Goal: Entertainment & Leisure: Browse casually

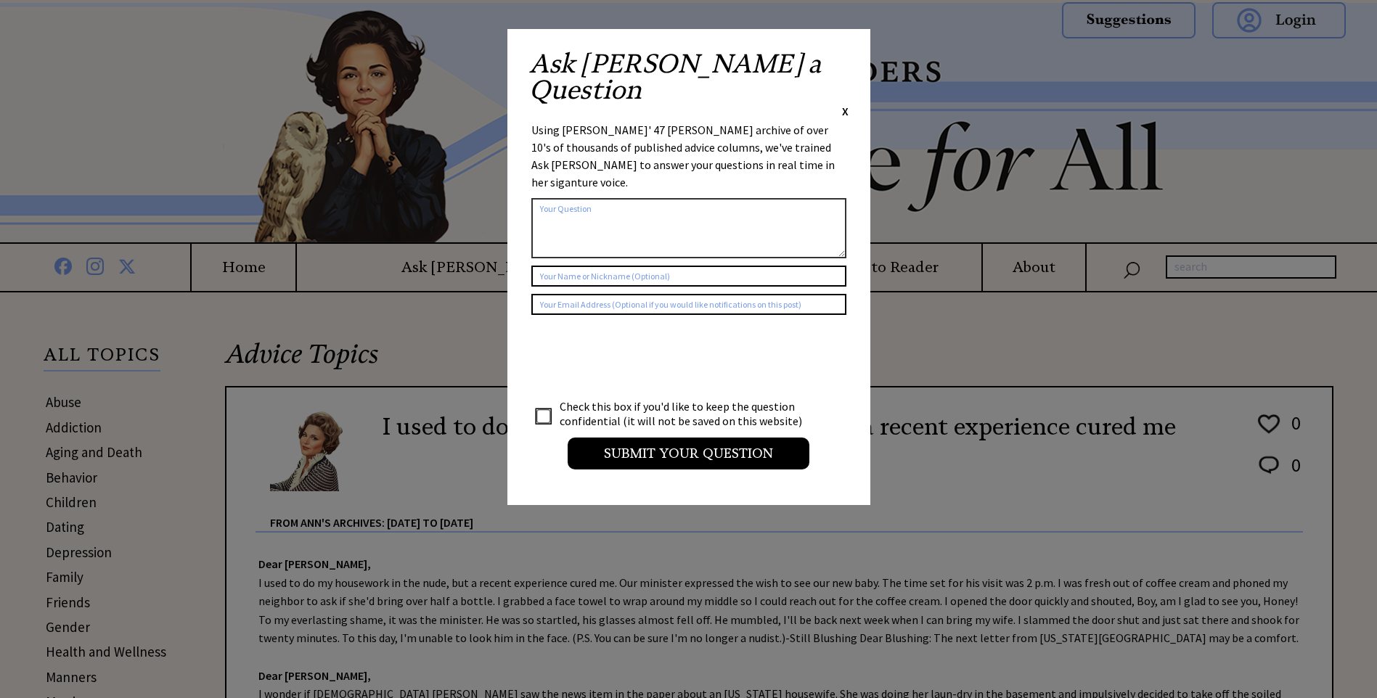
click at [844, 104] on span "X" at bounding box center [845, 111] width 7 height 15
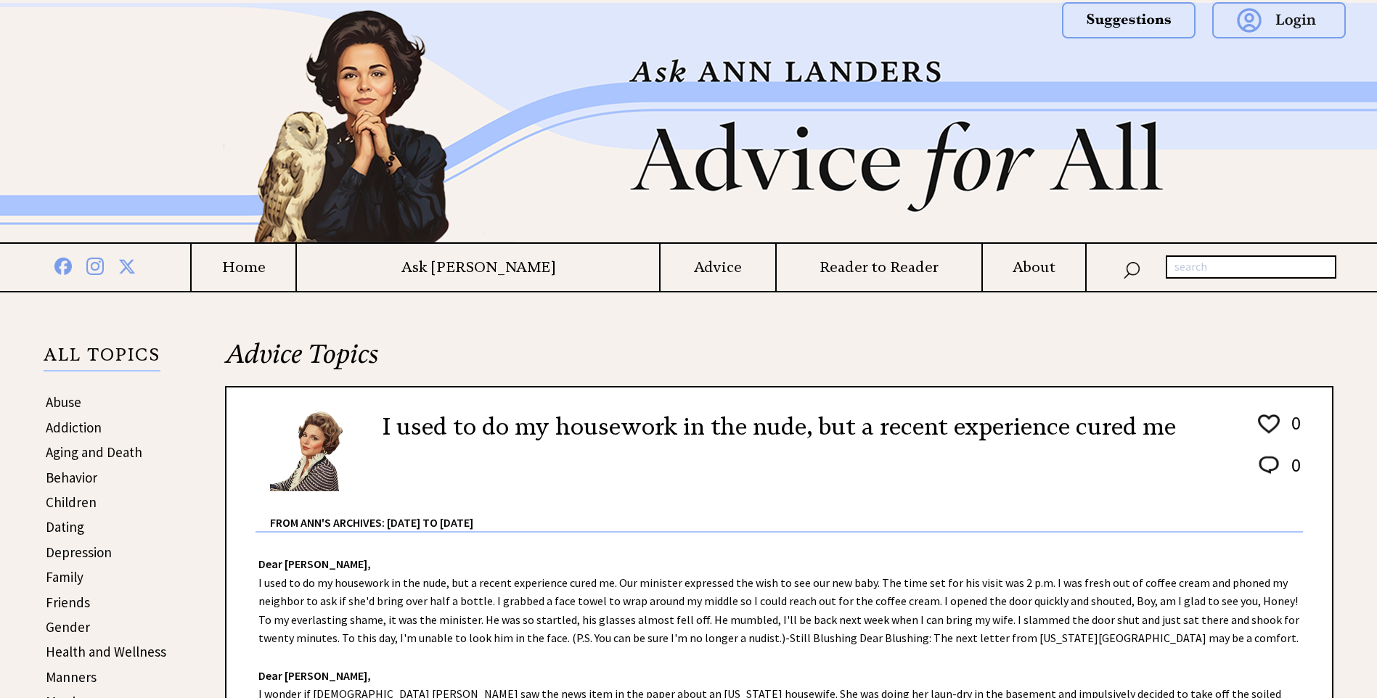
click at [102, 444] on link "Aging and Death" at bounding box center [94, 452] width 97 height 17
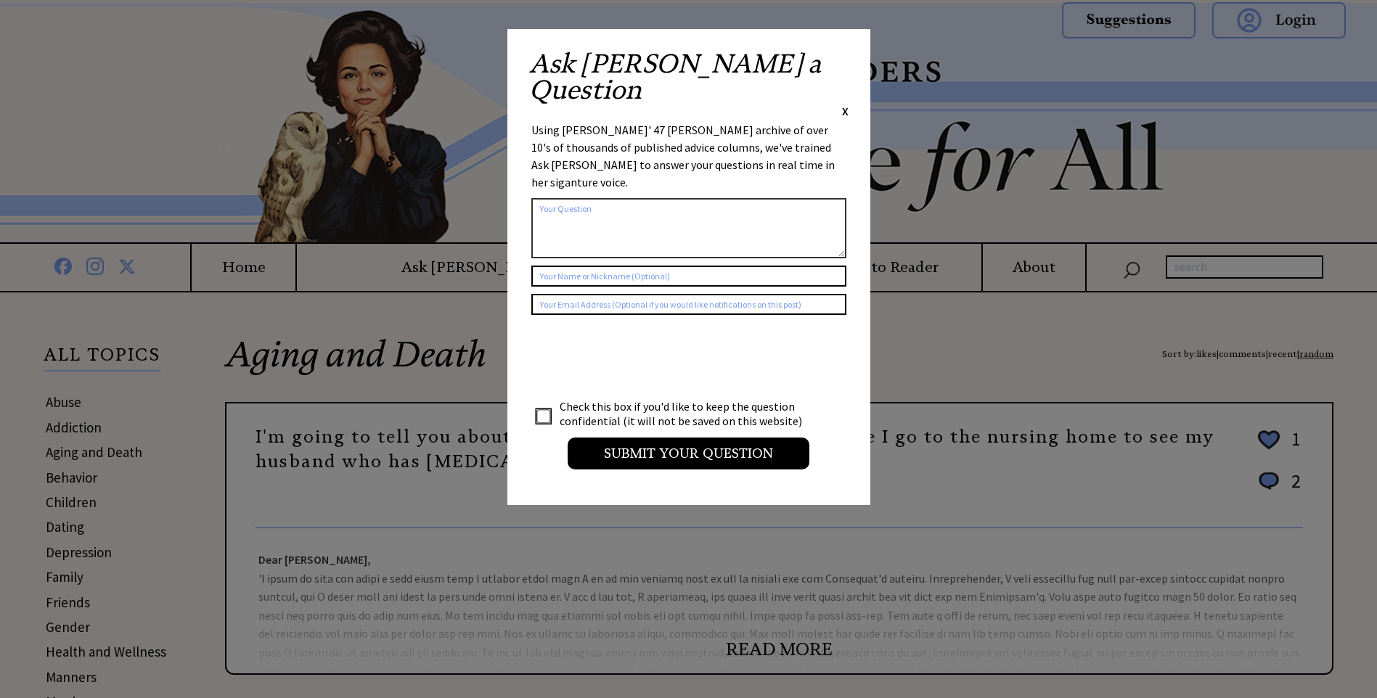
click at [844, 104] on span "X" at bounding box center [845, 111] width 7 height 15
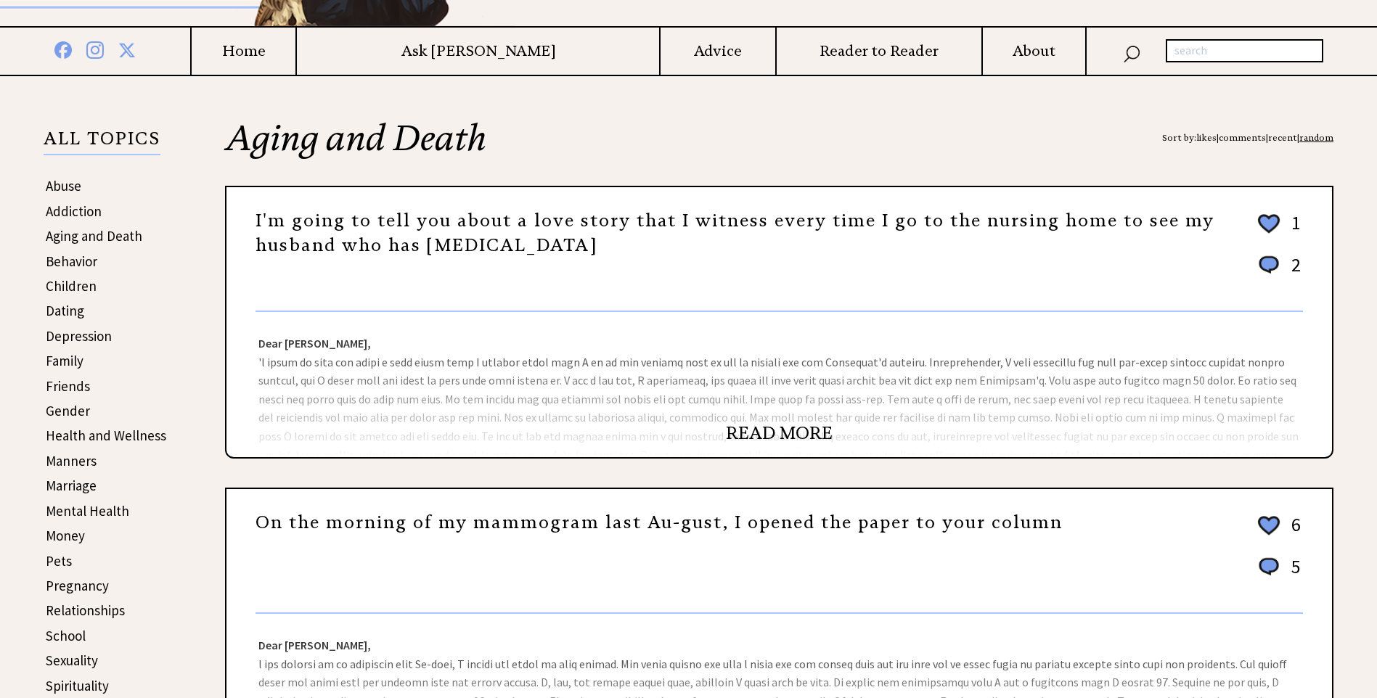
scroll to position [218, 0]
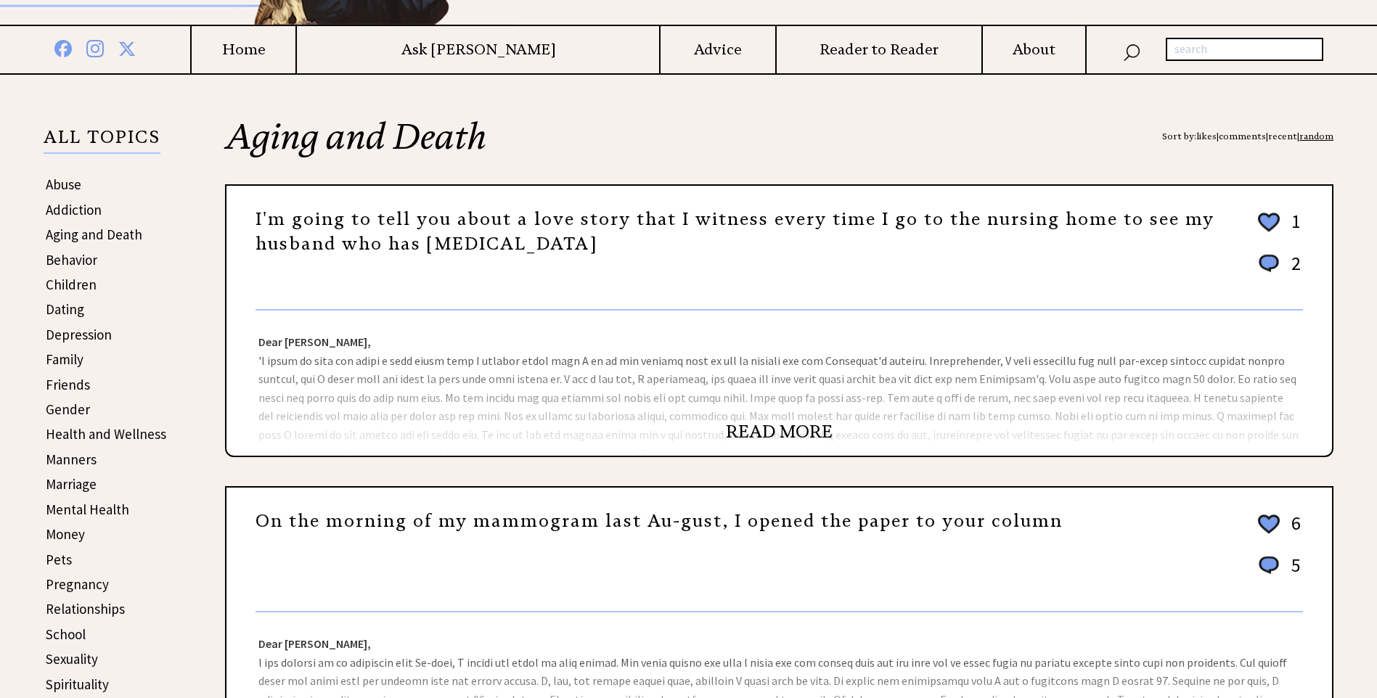
click at [774, 431] on link "READ MORE" at bounding box center [779, 432] width 107 height 22
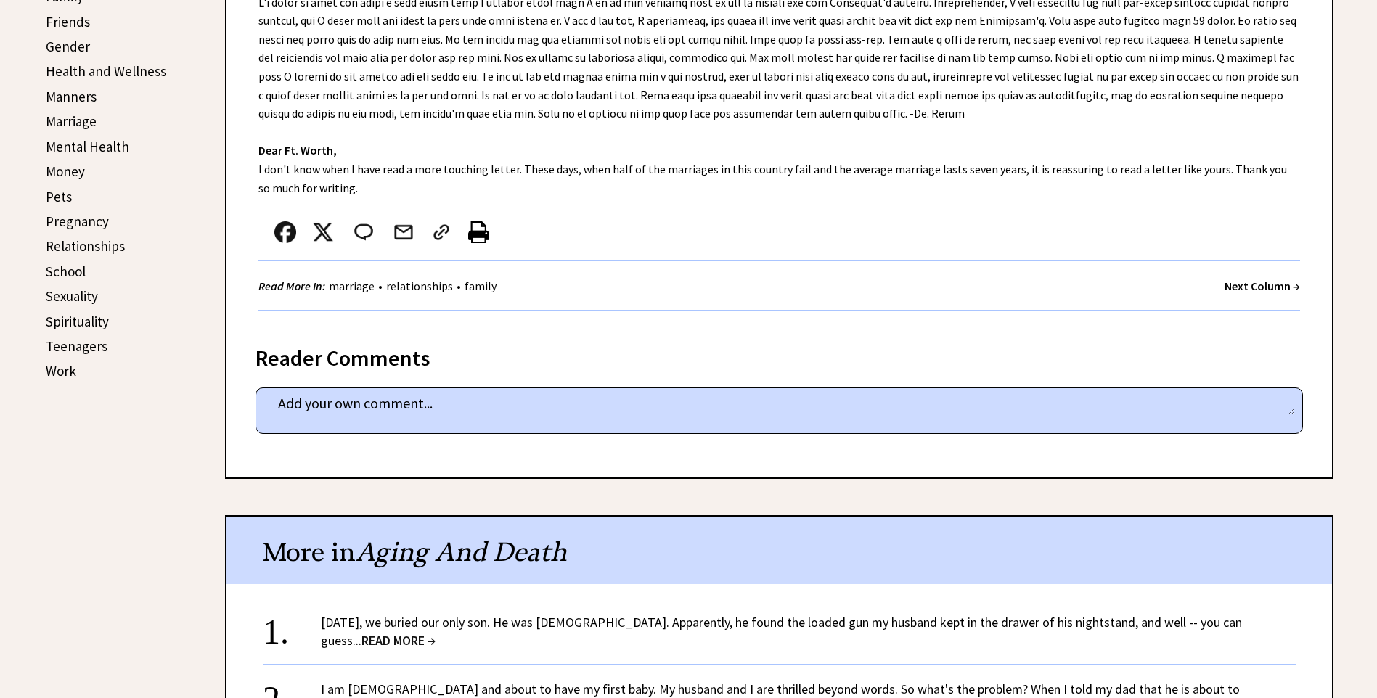
scroll to position [218, 0]
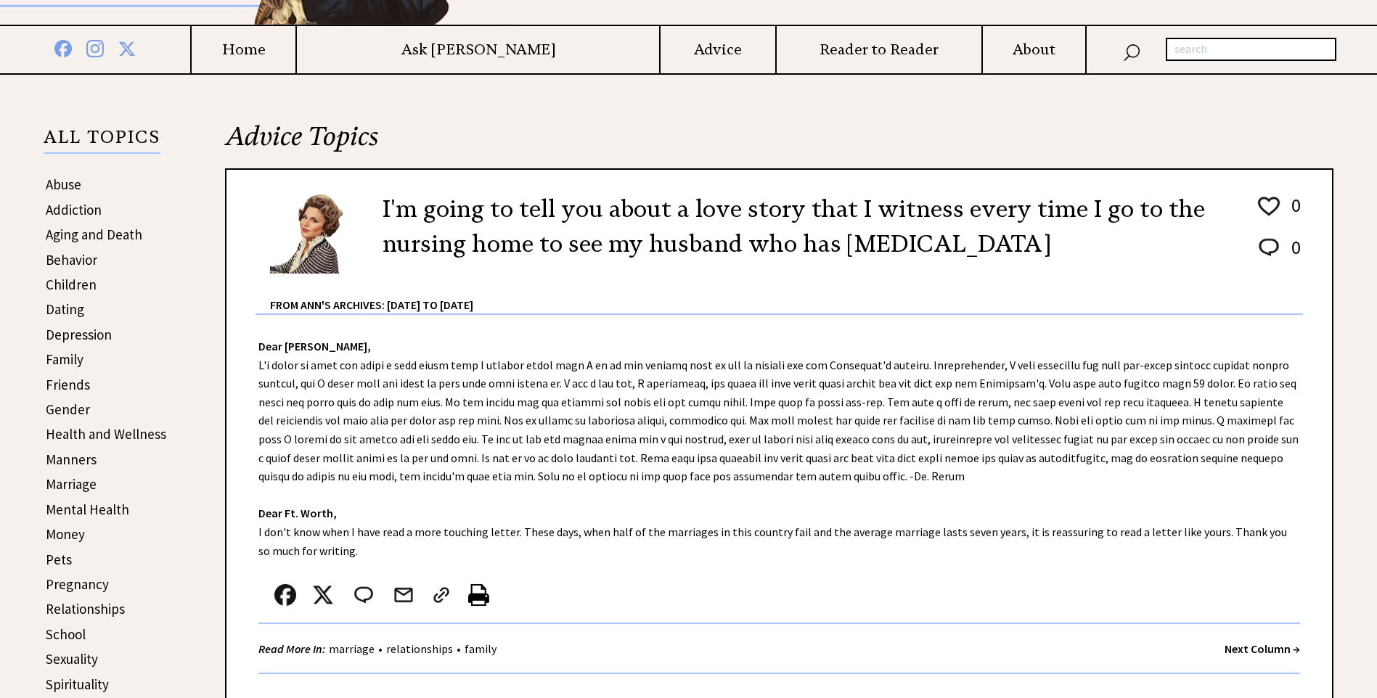
click at [664, 38] on td "Advice" at bounding box center [716, 49] width 115 height 47
click at [79, 307] on link "Dating" at bounding box center [65, 309] width 38 height 17
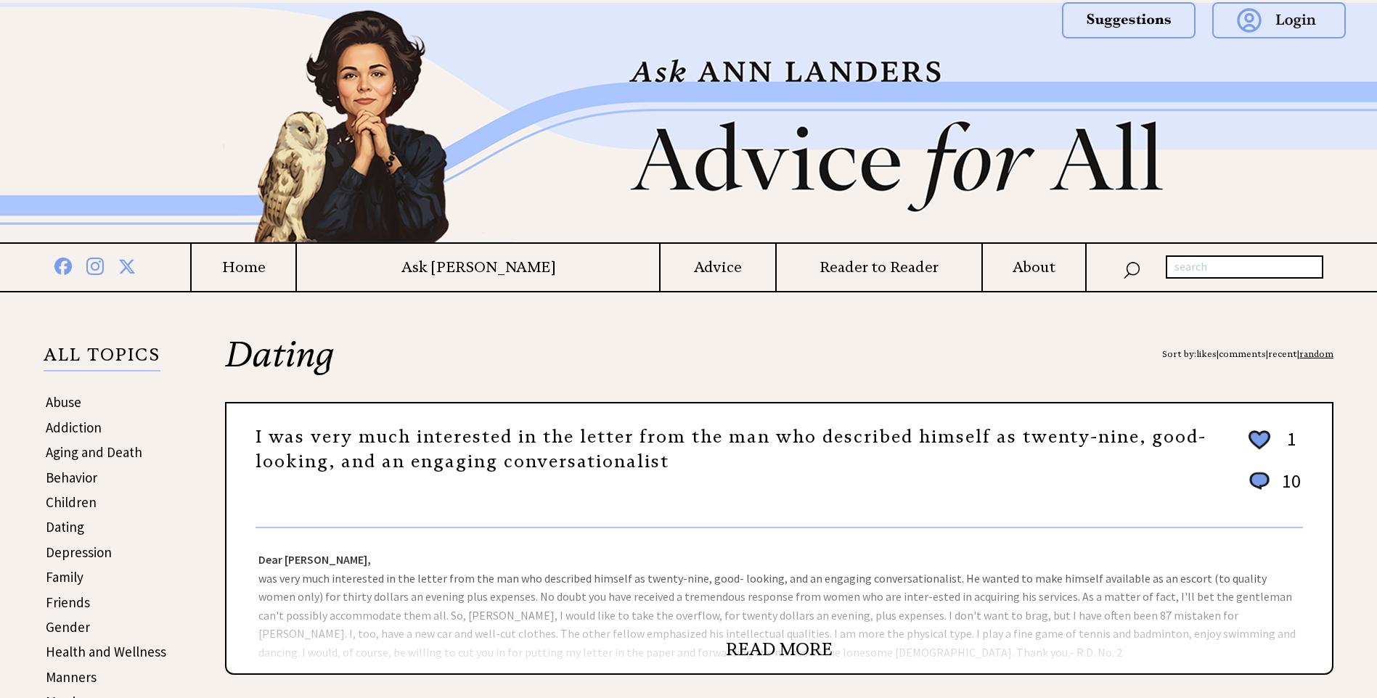
click at [768, 650] on link "READ MORE" at bounding box center [779, 650] width 107 height 22
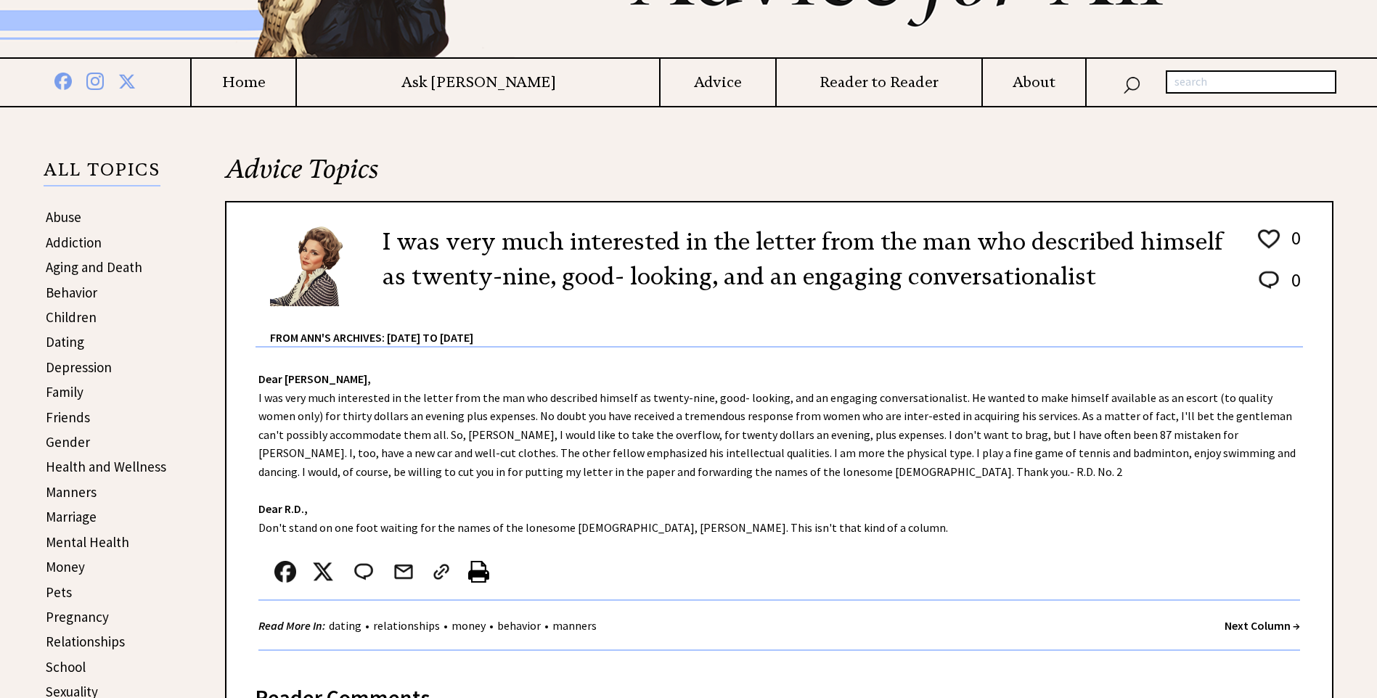
scroll to position [218, 0]
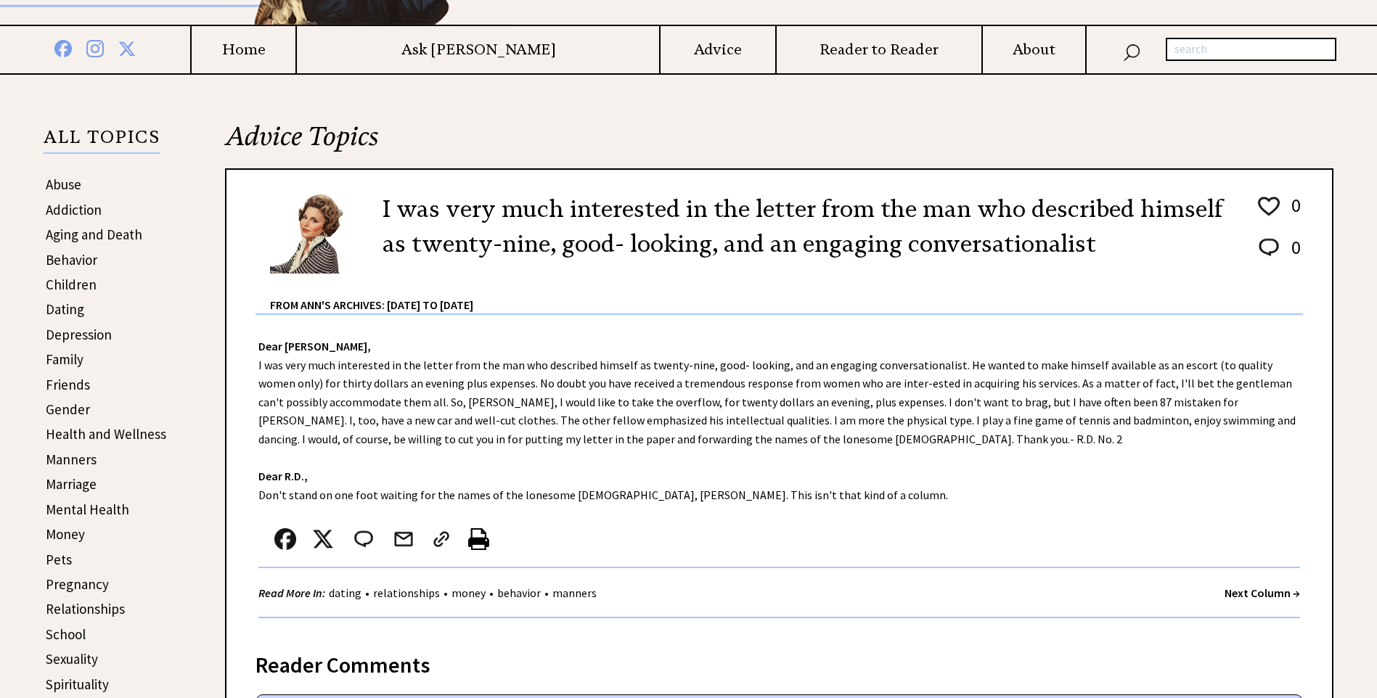
click at [1249, 587] on strong "Next Column →" at bounding box center [1263, 593] width 76 height 15
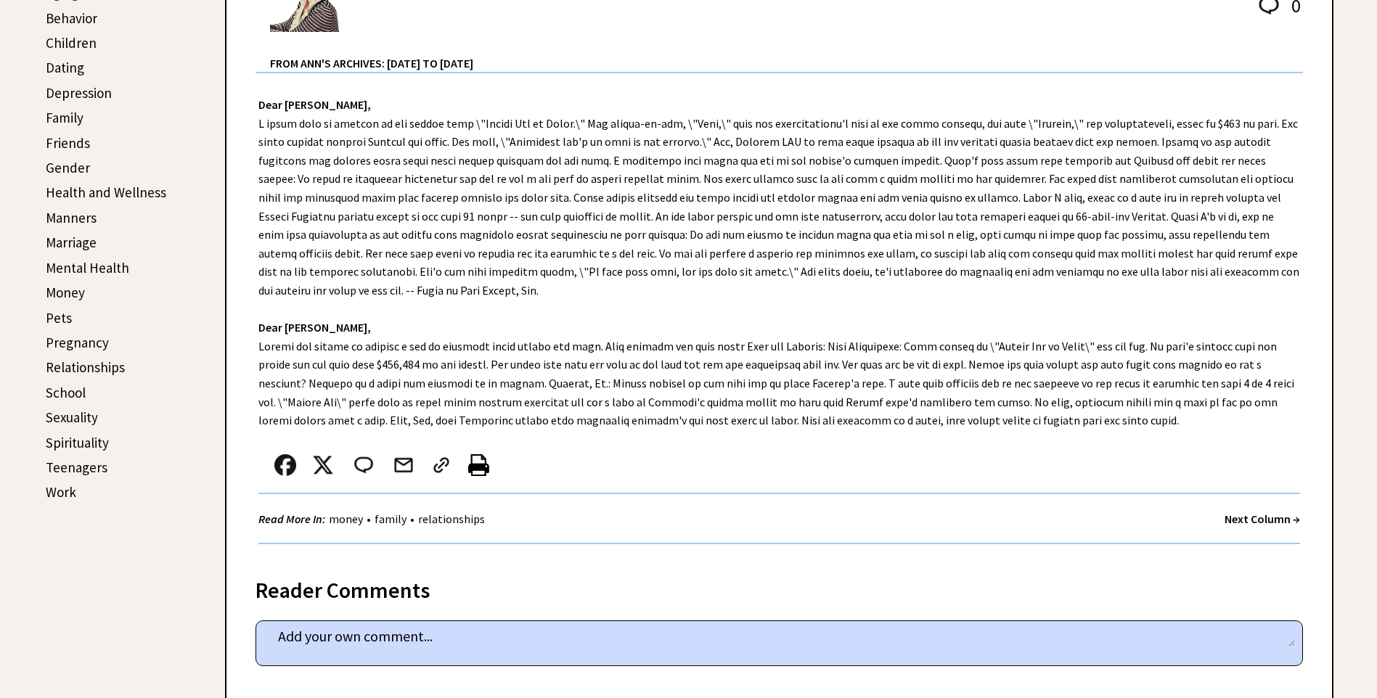
scroll to position [436, 0]
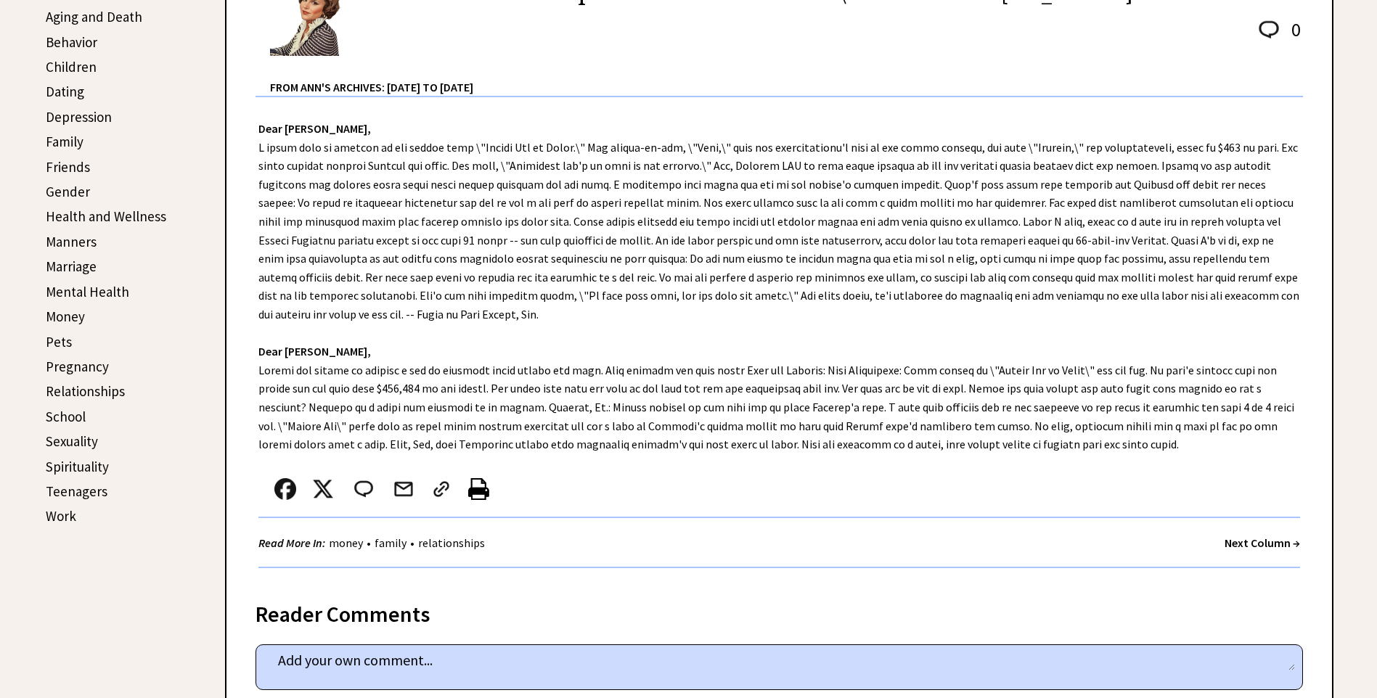
click at [121, 17] on link "Aging and Death" at bounding box center [94, 16] width 97 height 17
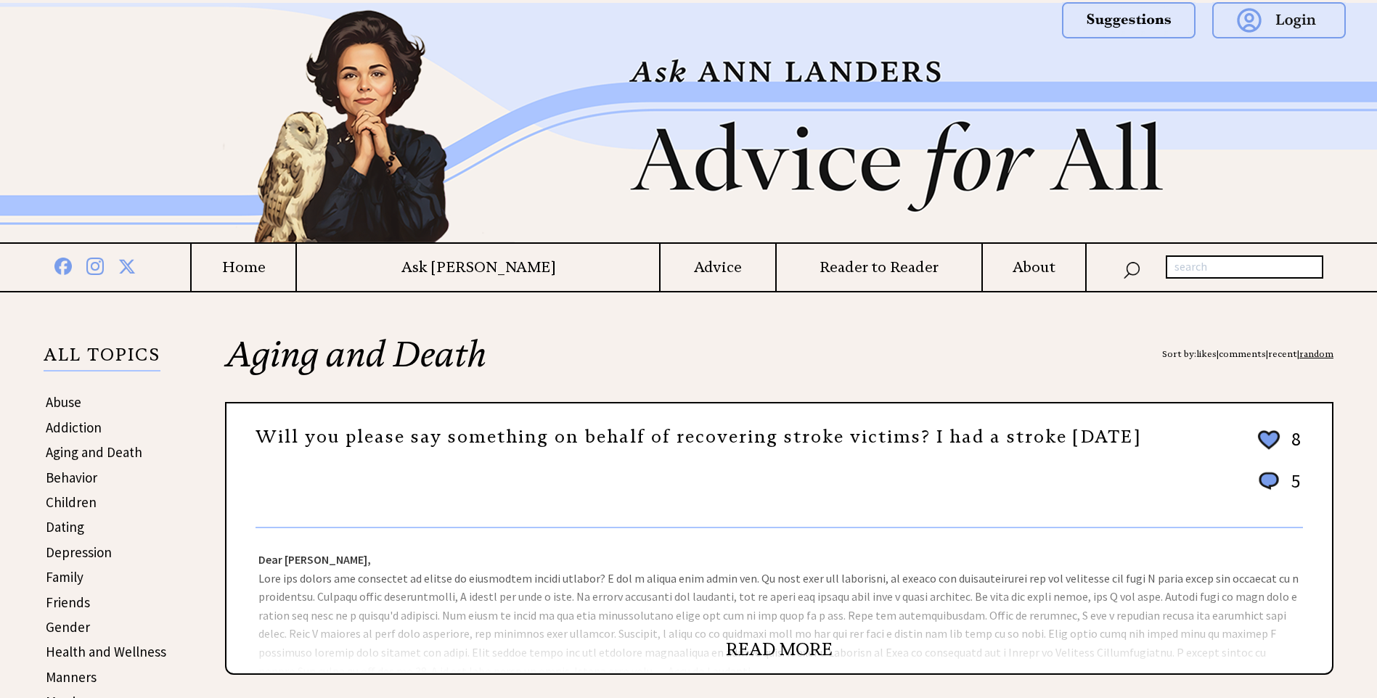
click at [807, 648] on link "READ MORE" at bounding box center [779, 650] width 107 height 22
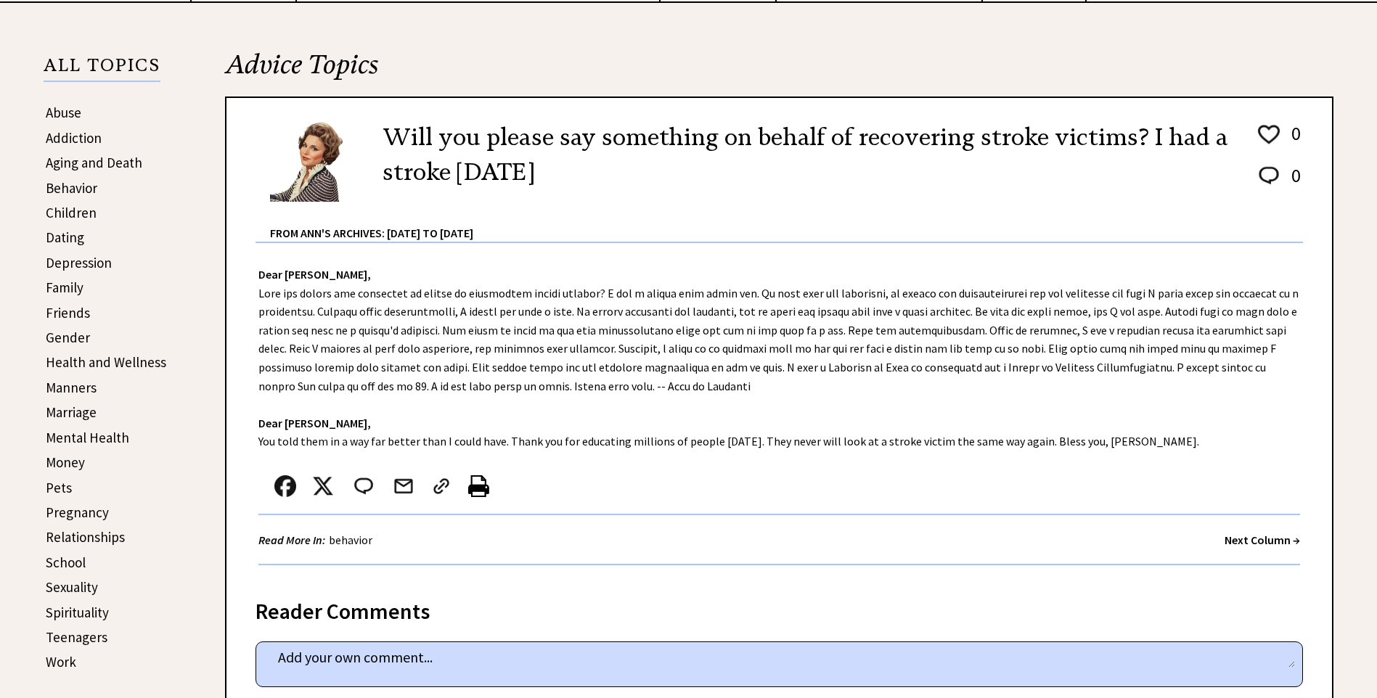
scroll to position [290, 0]
click at [1231, 540] on strong "Next Column →" at bounding box center [1263, 539] width 76 height 15
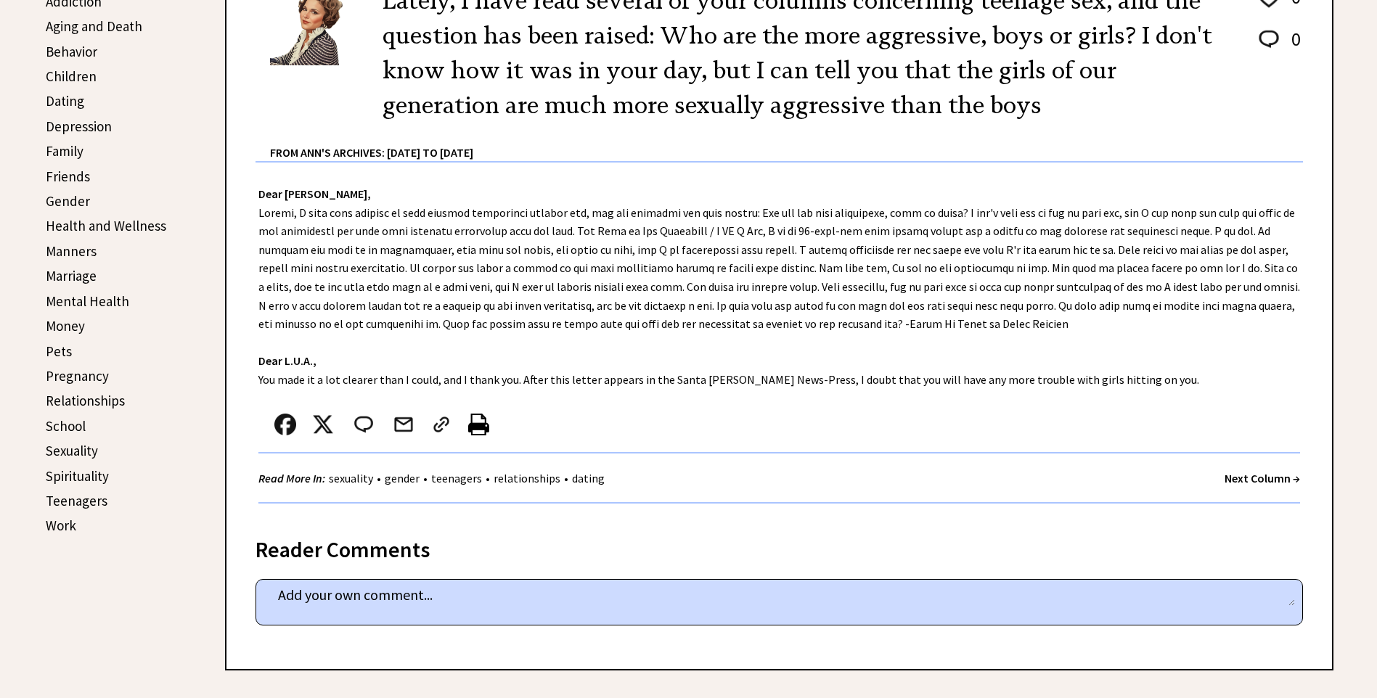
scroll to position [436, 0]
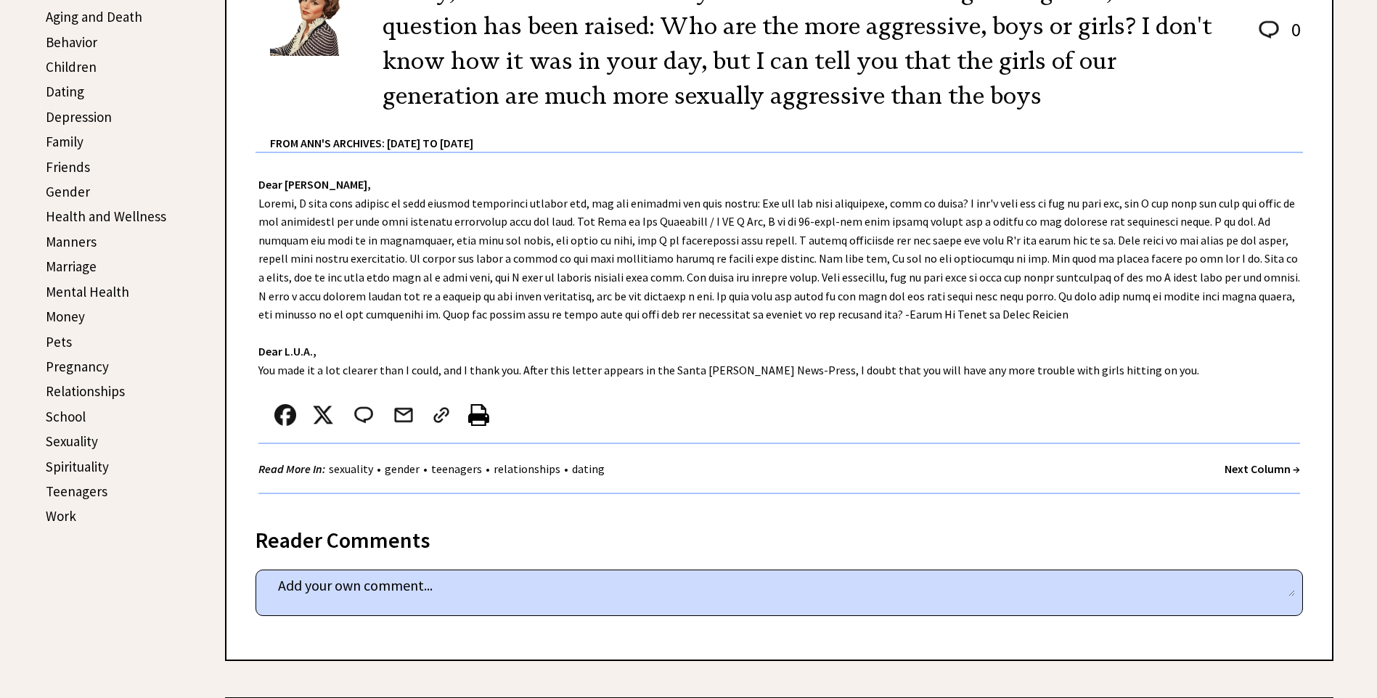
click at [1243, 462] on strong "Next Column →" at bounding box center [1263, 469] width 76 height 15
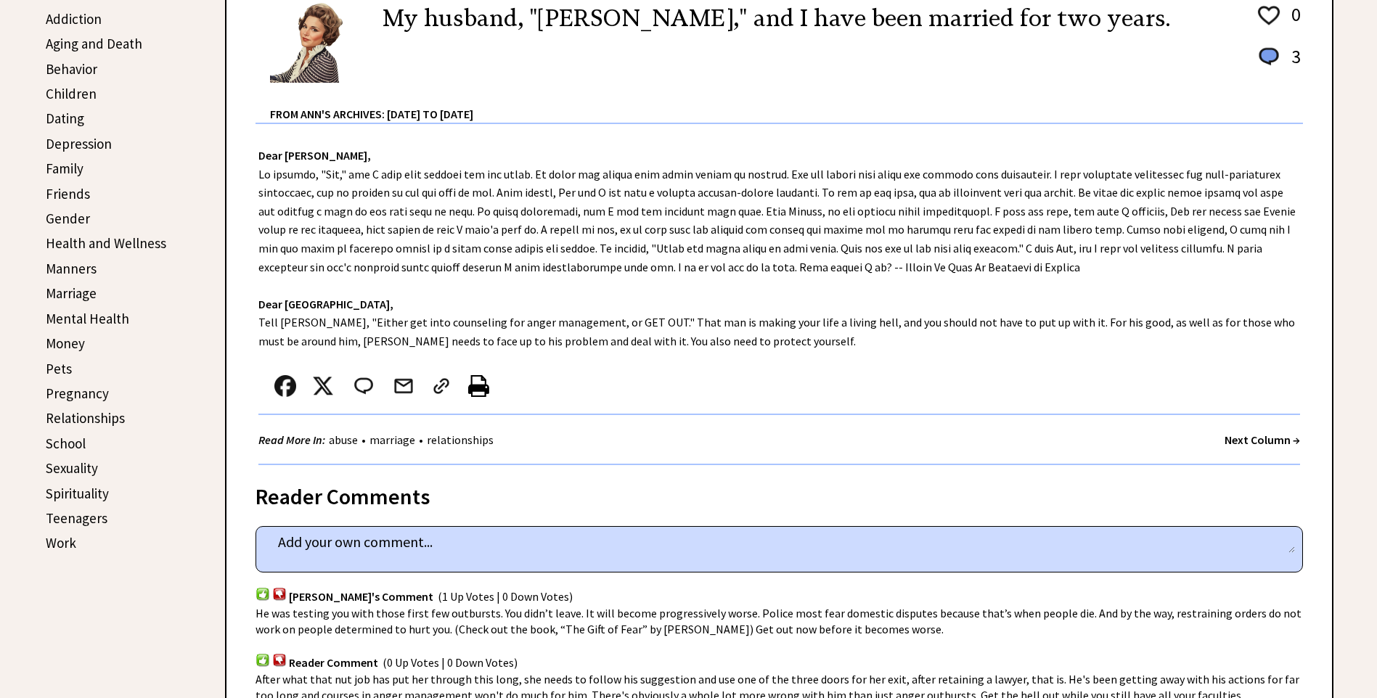
scroll to position [581, 0]
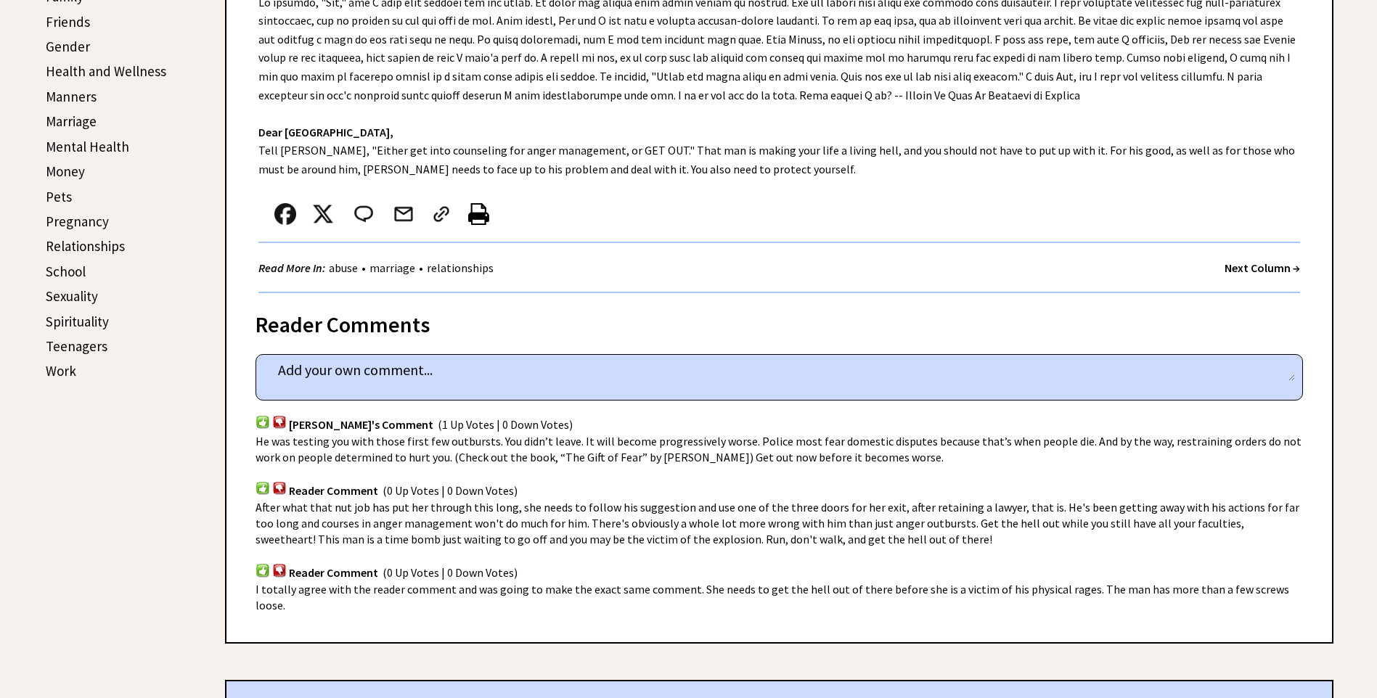
click at [1245, 268] on strong "Next Column →" at bounding box center [1263, 268] width 76 height 15
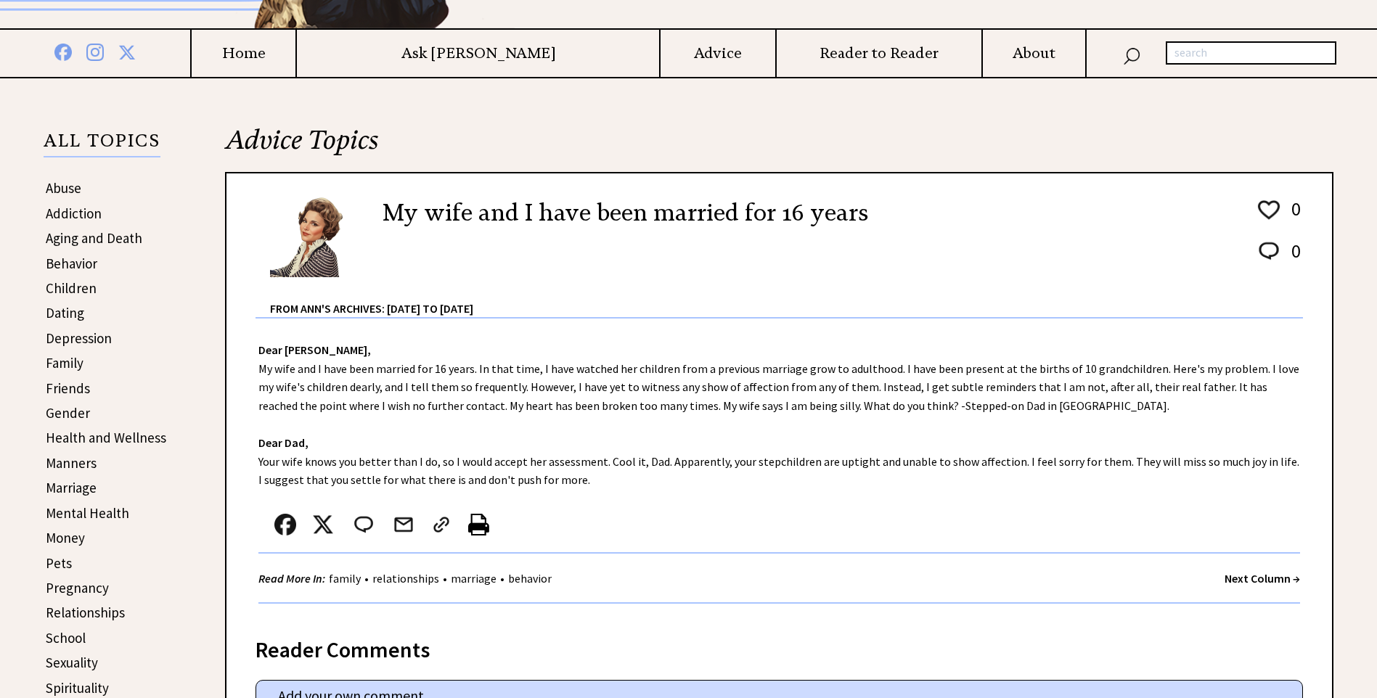
scroll to position [218, 0]
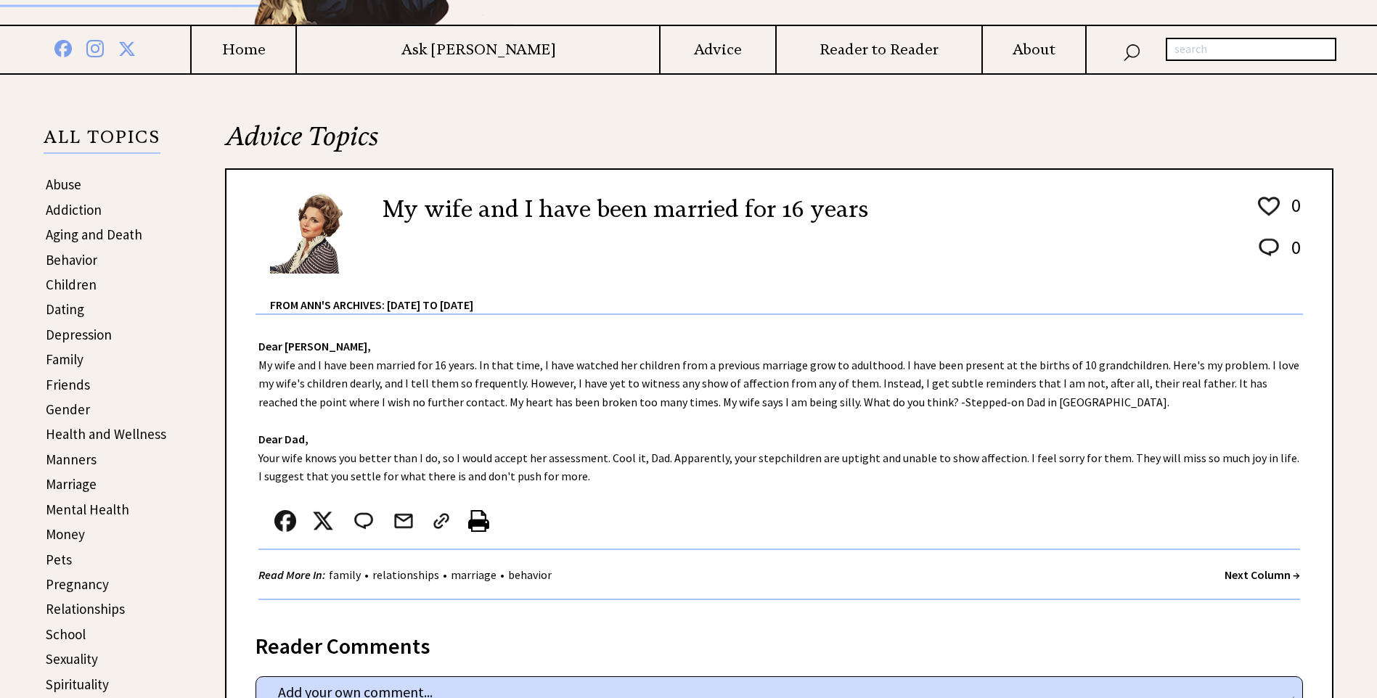
click at [1260, 577] on strong "Next Column →" at bounding box center [1263, 575] width 76 height 15
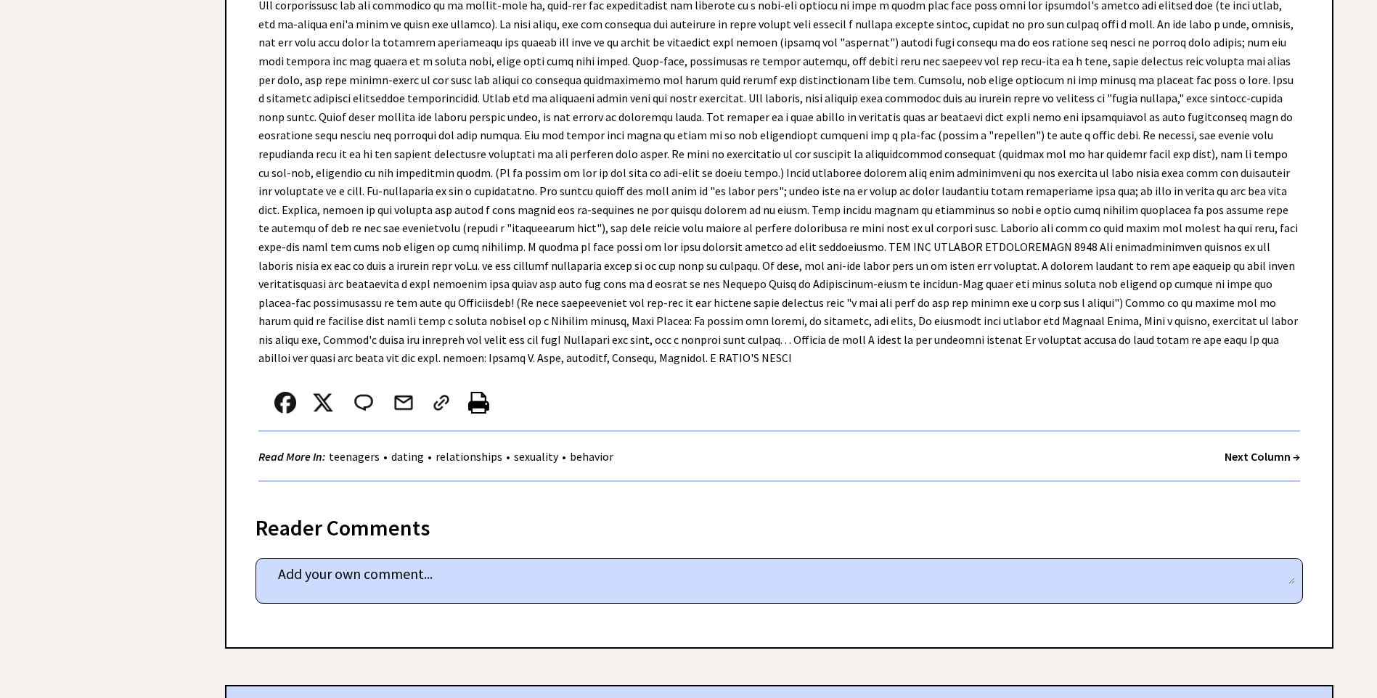
scroll to position [4138, 0]
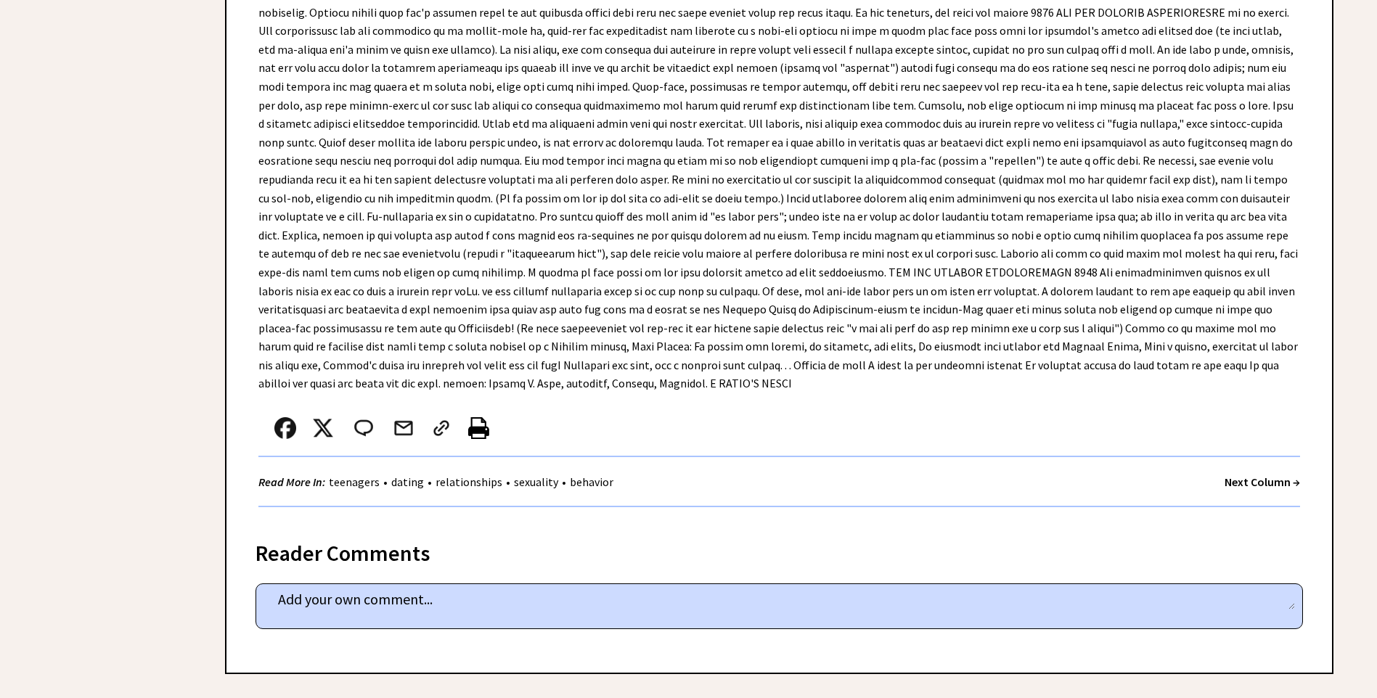
click at [1244, 475] on strong "Next Column →" at bounding box center [1263, 482] width 76 height 15
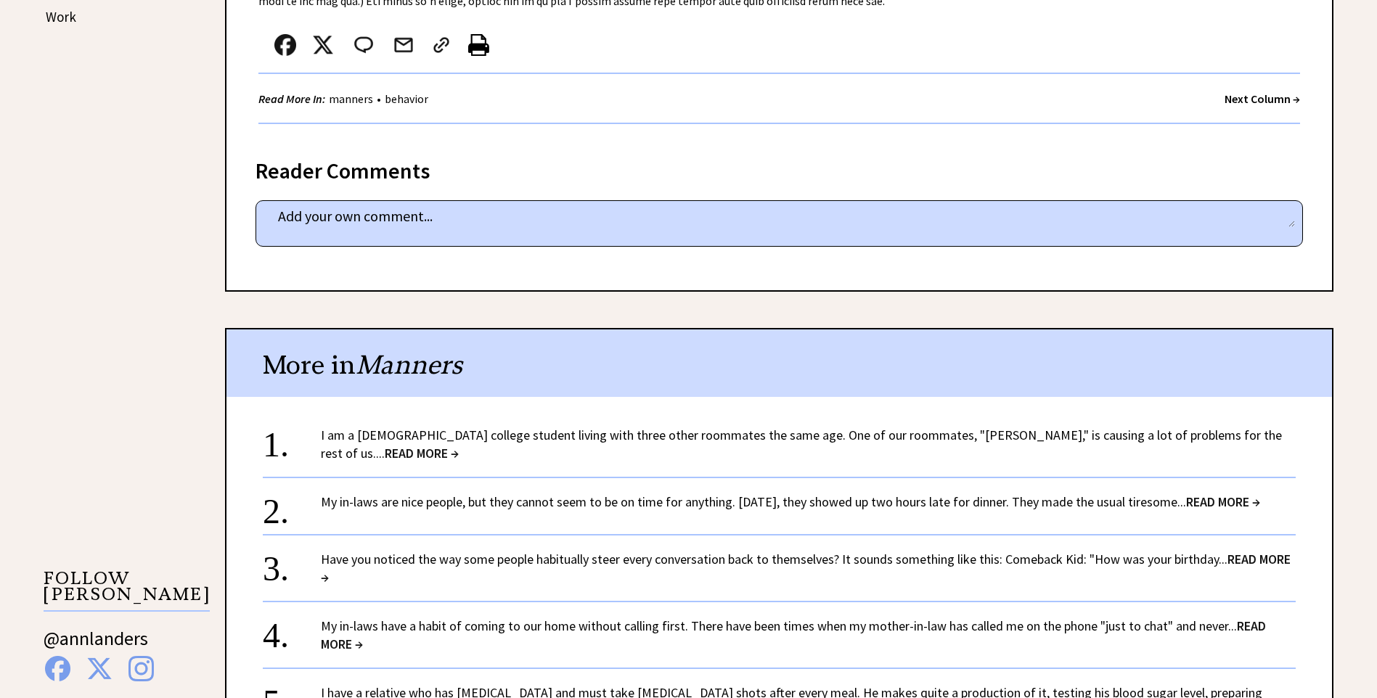
scroll to position [944, 0]
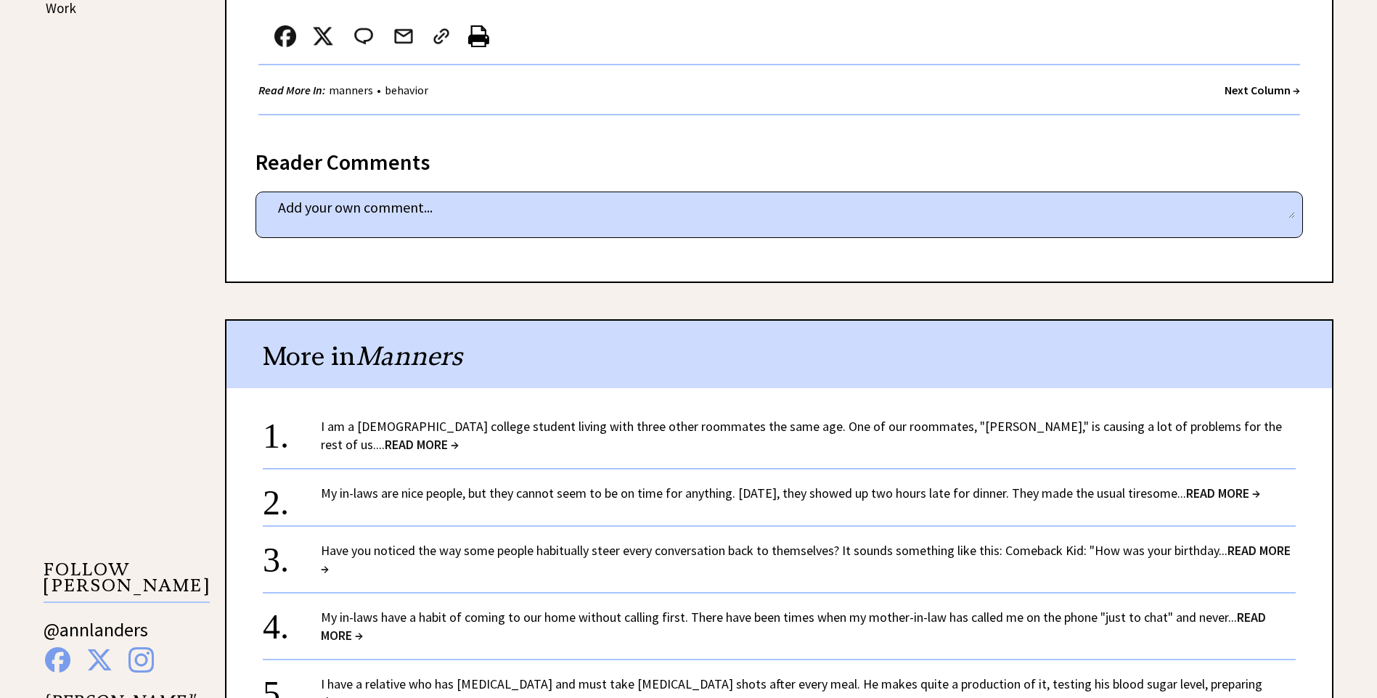
click at [1249, 88] on strong "Next Column →" at bounding box center [1263, 90] width 76 height 15
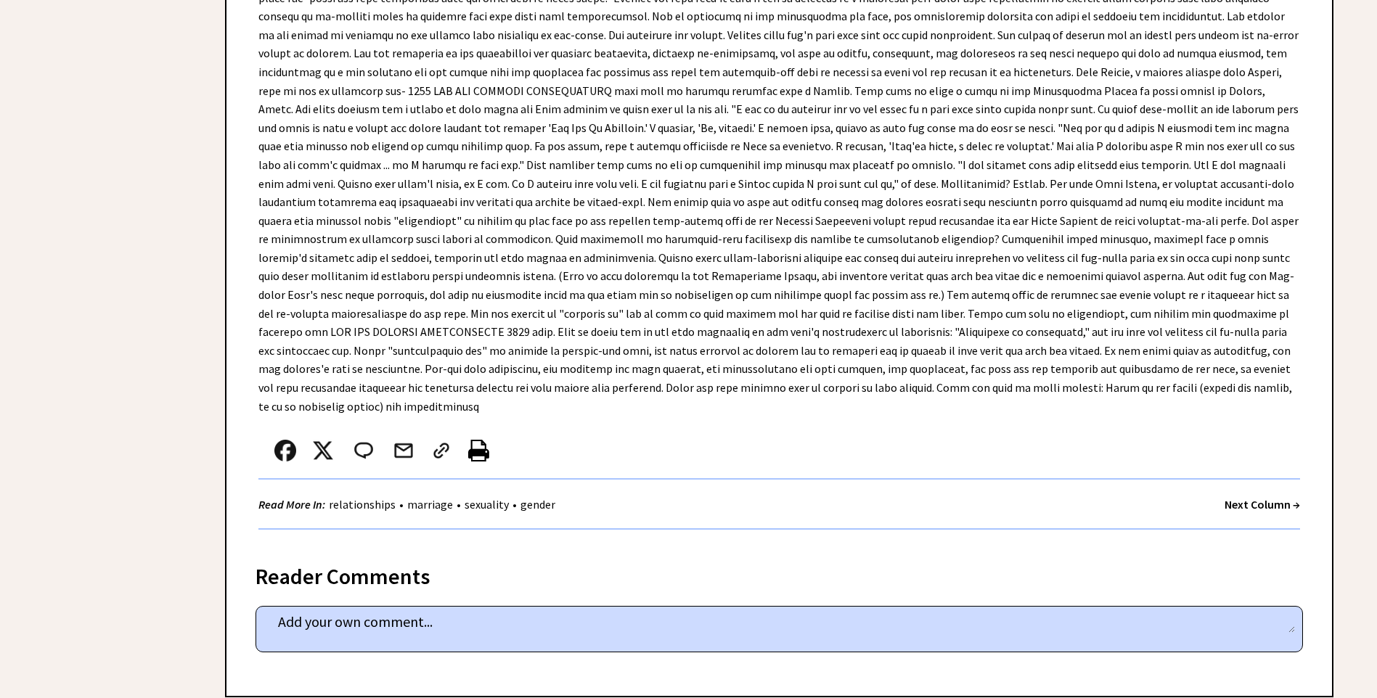
scroll to position [6244, 0]
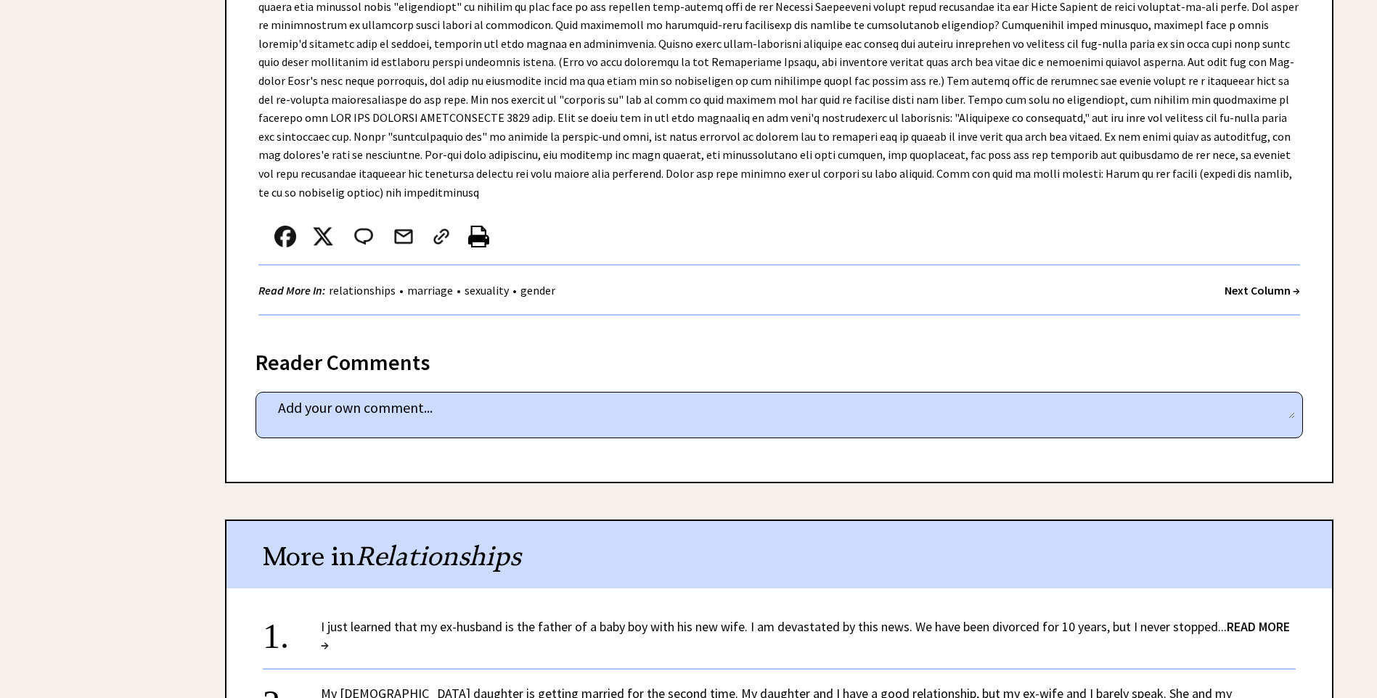
click at [1257, 283] on strong "Next Column →" at bounding box center [1263, 290] width 76 height 15
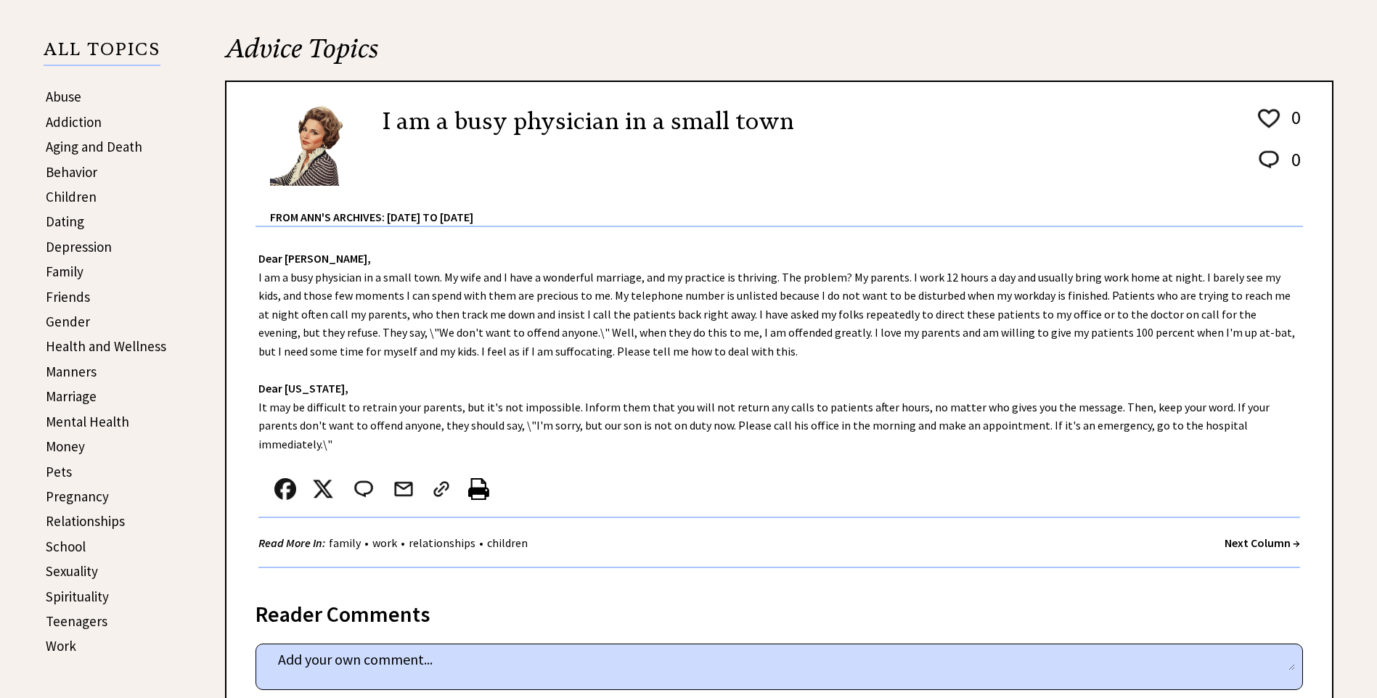
scroll to position [290, 0]
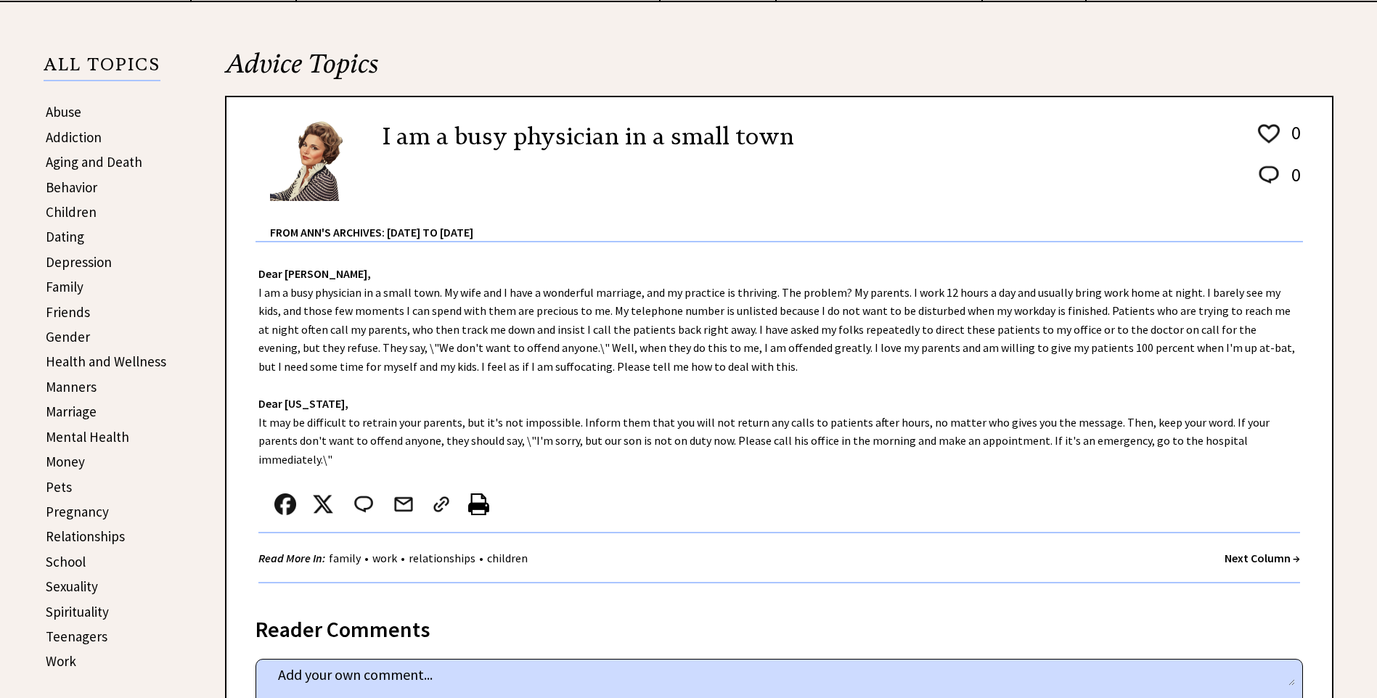
click at [1242, 551] on strong "Next Column →" at bounding box center [1263, 558] width 76 height 15
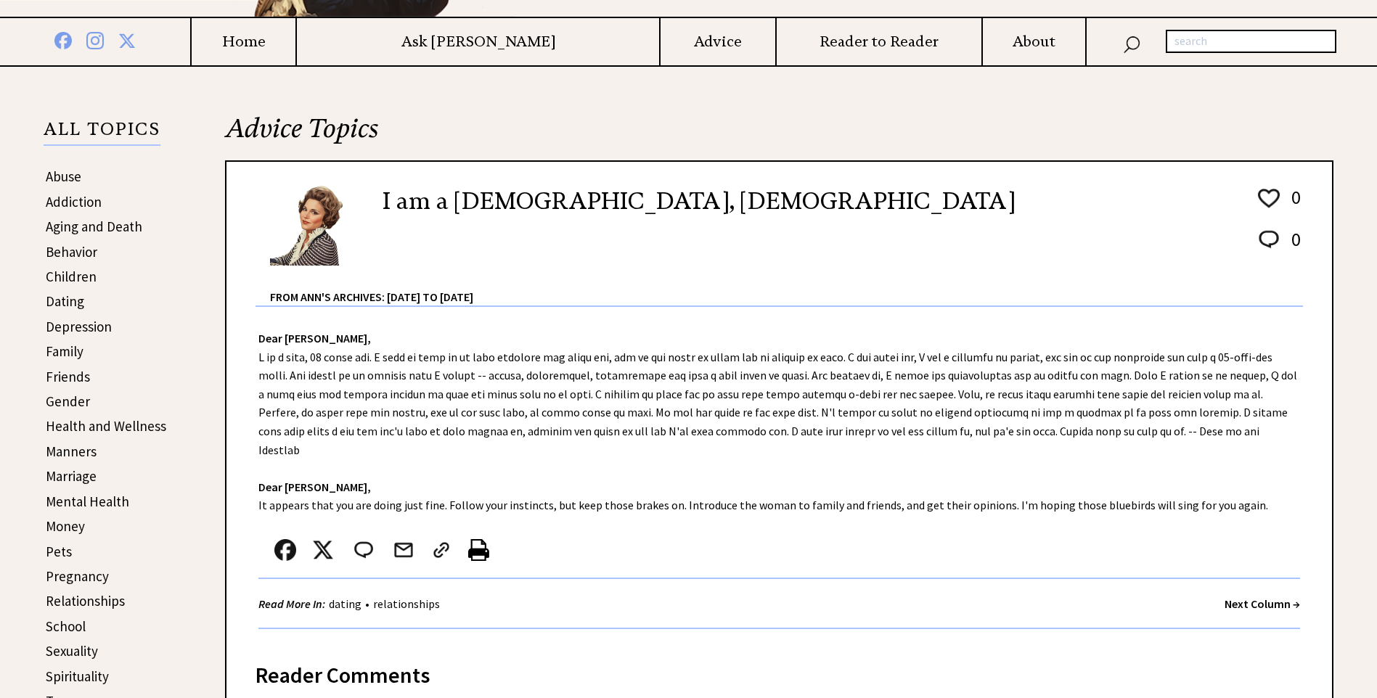
scroll to position [290, 0]
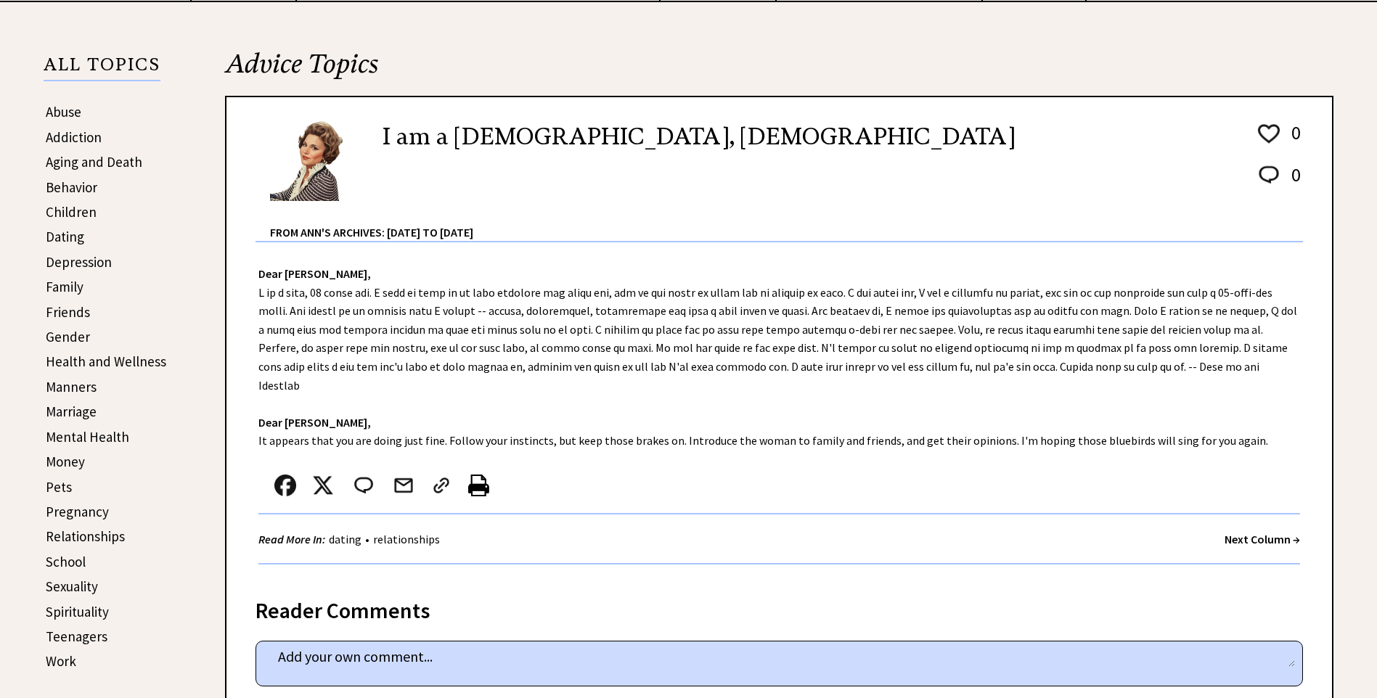
click at [1249, 532] on strong "Next Column →" at bounding box center [1263, 539] width 76 height 15
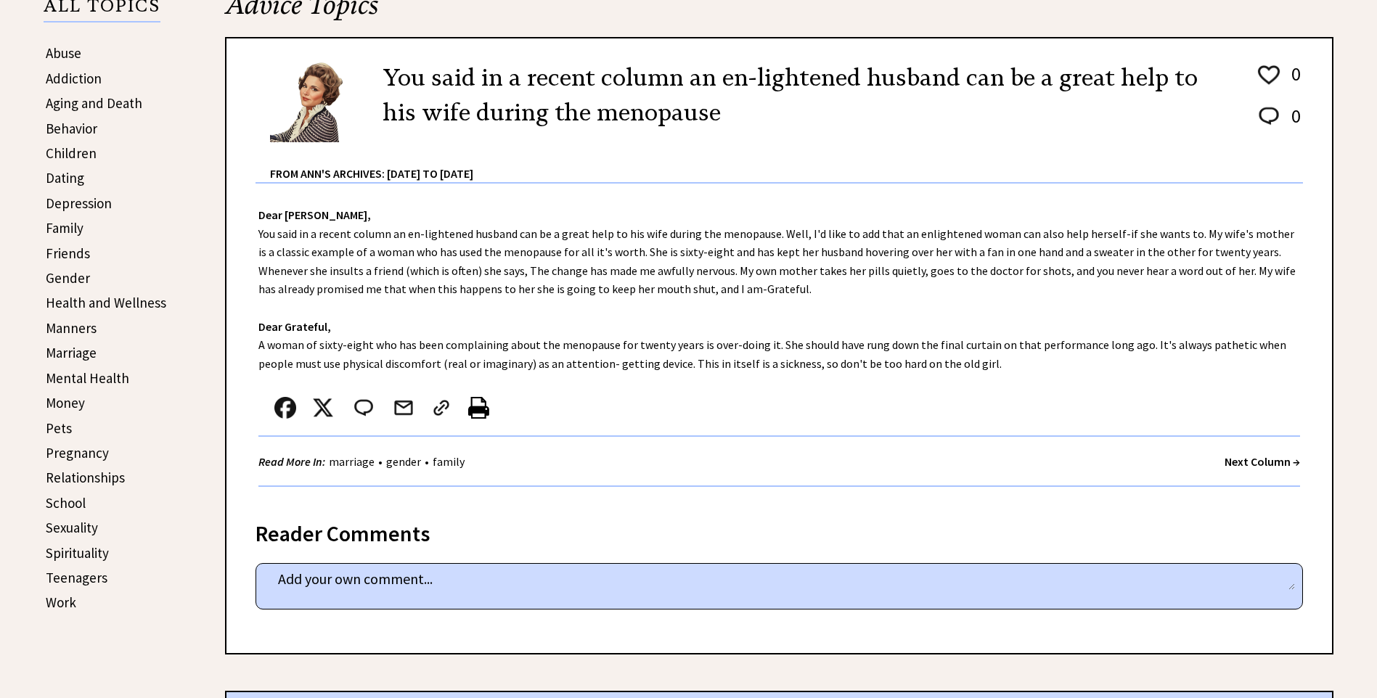
scroll to position [363, 0]
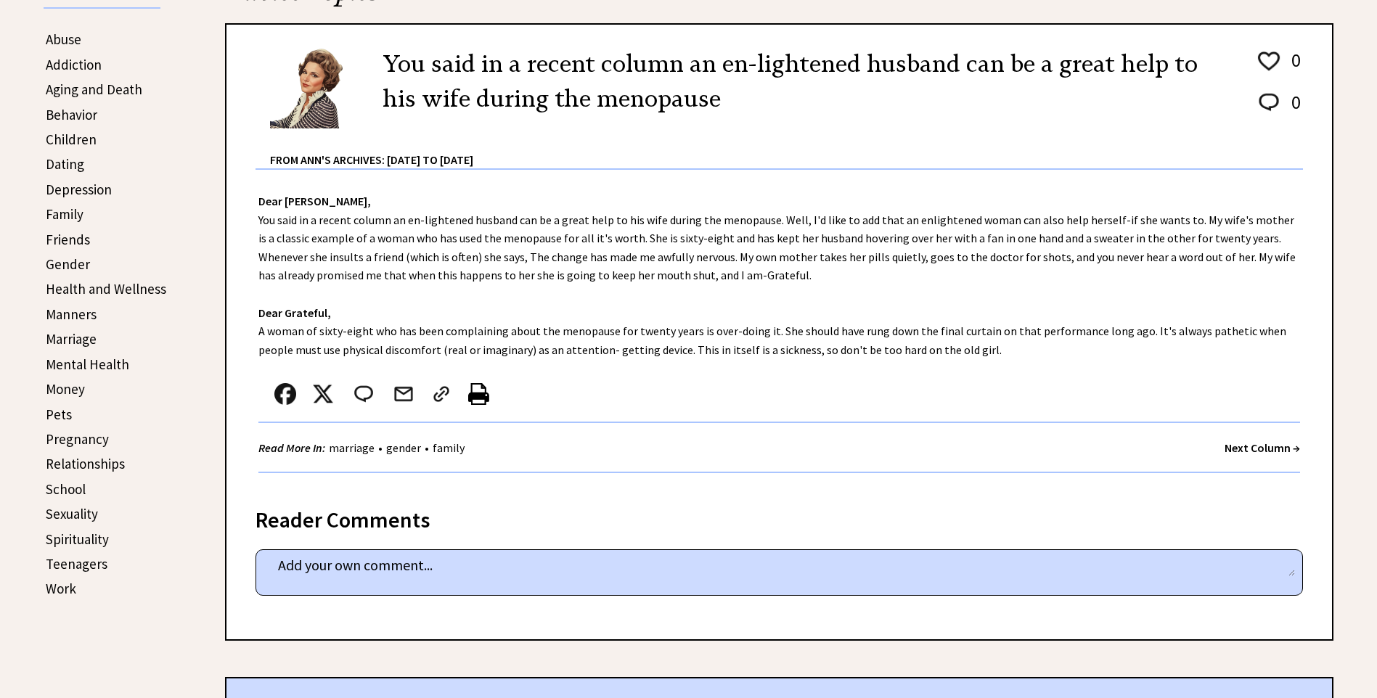
click at [1252, 442] on strong "Next Column →" at bounding box center [1263, 448] width 76 height 15
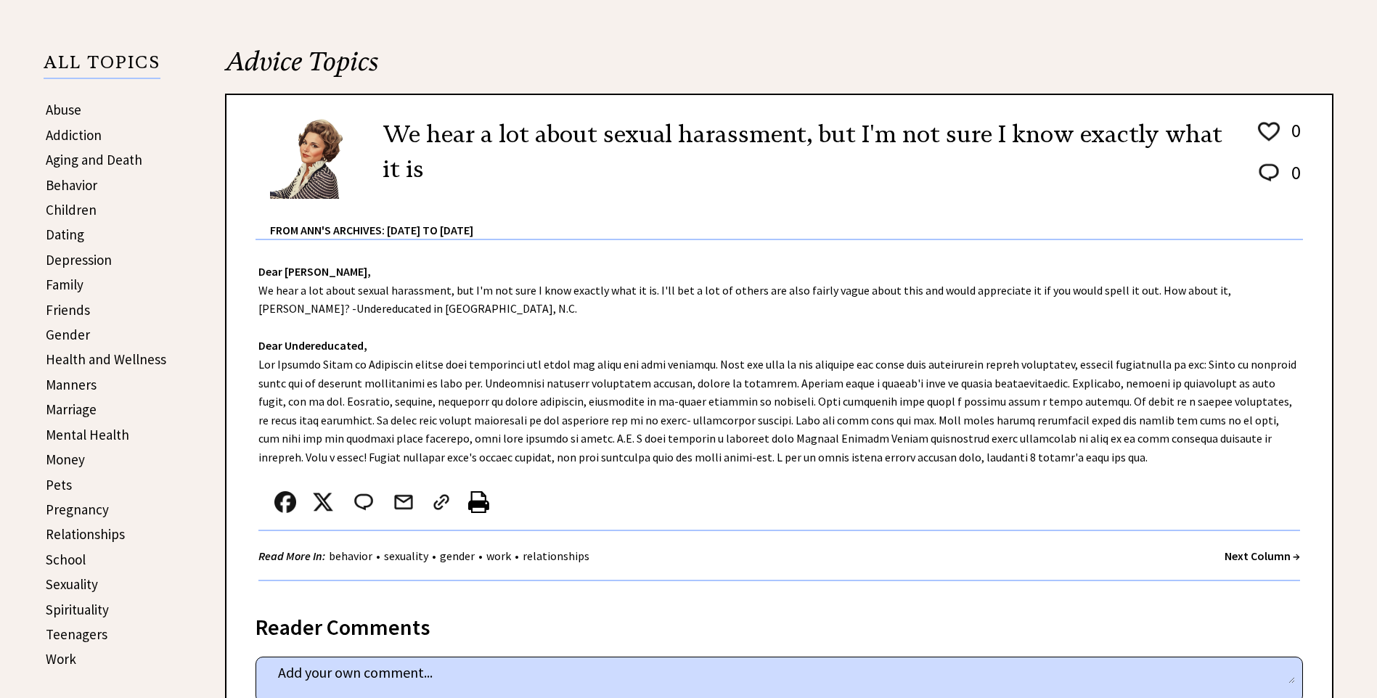
scroll to position [363, 0]
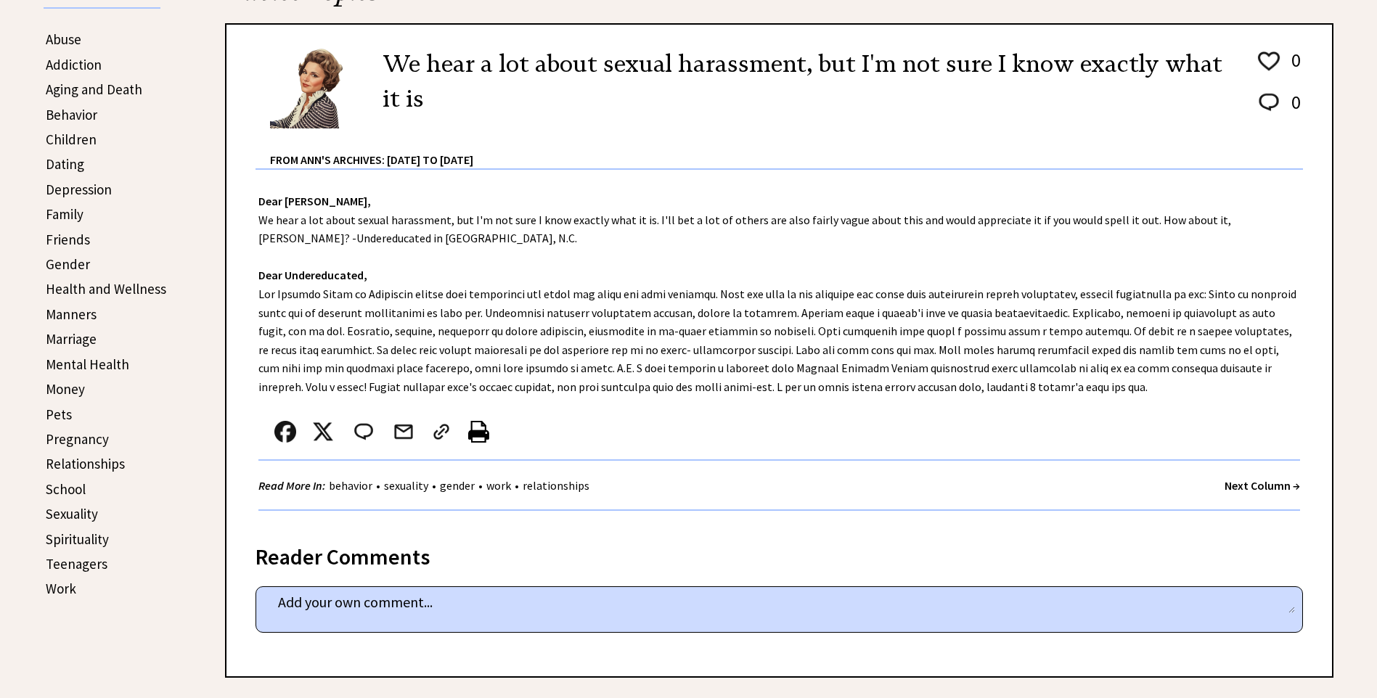
click at [1255, 482] on strong "Next Column →" at bounding box center [1263, 485] width 76 height 15
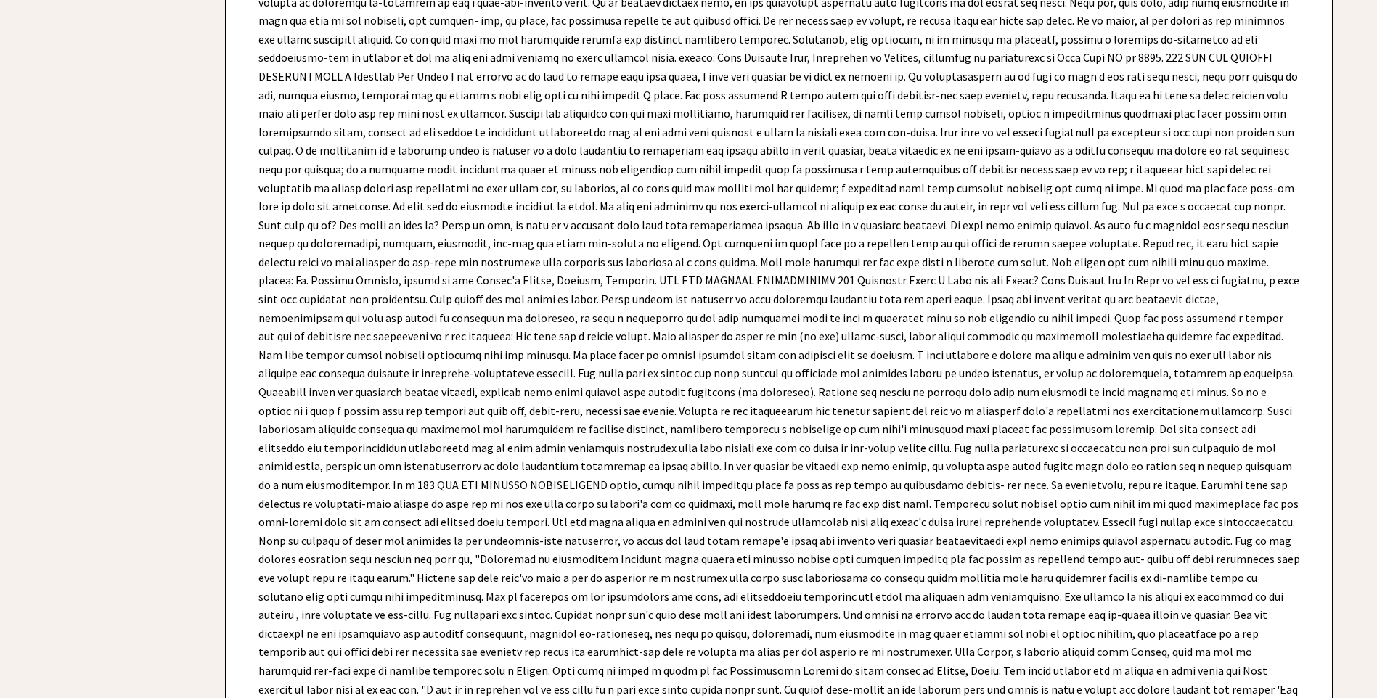
scroll to position [5808, 0]
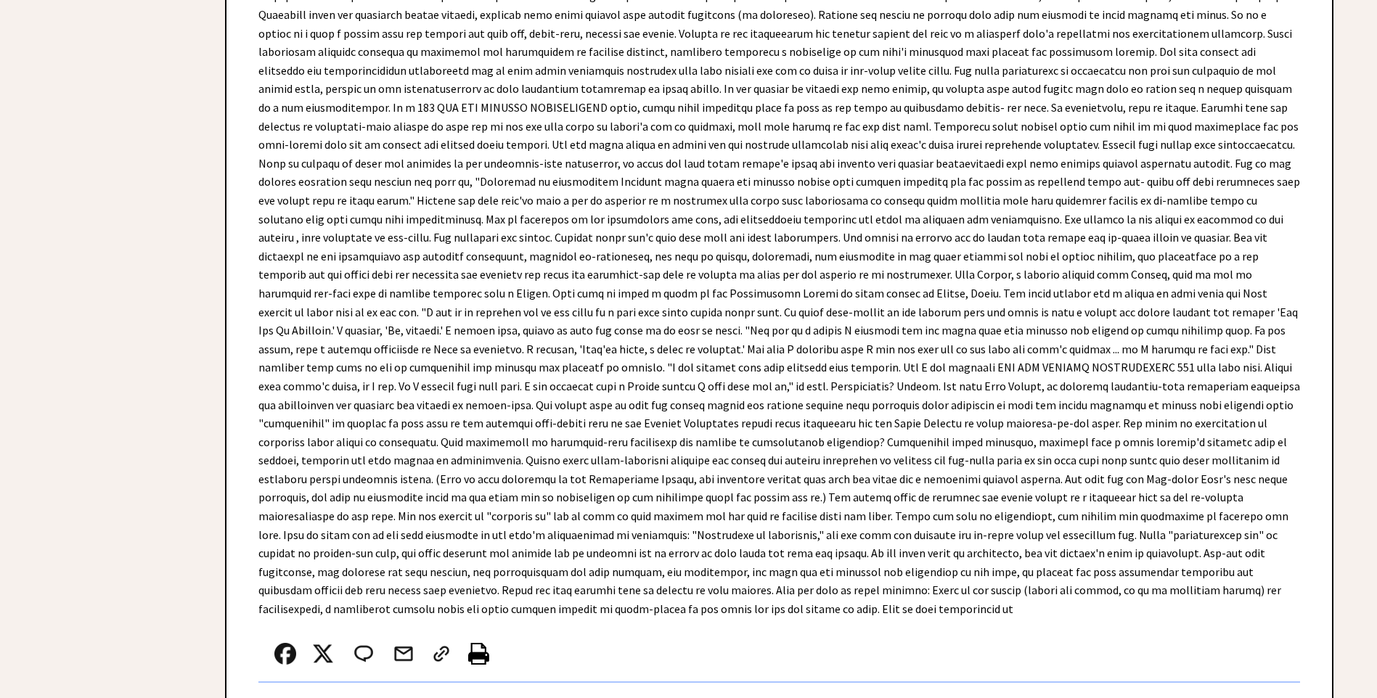
click at [1242, 698] on strong "Next Column →" at bounding box center [1263, 708] width 76 height 15
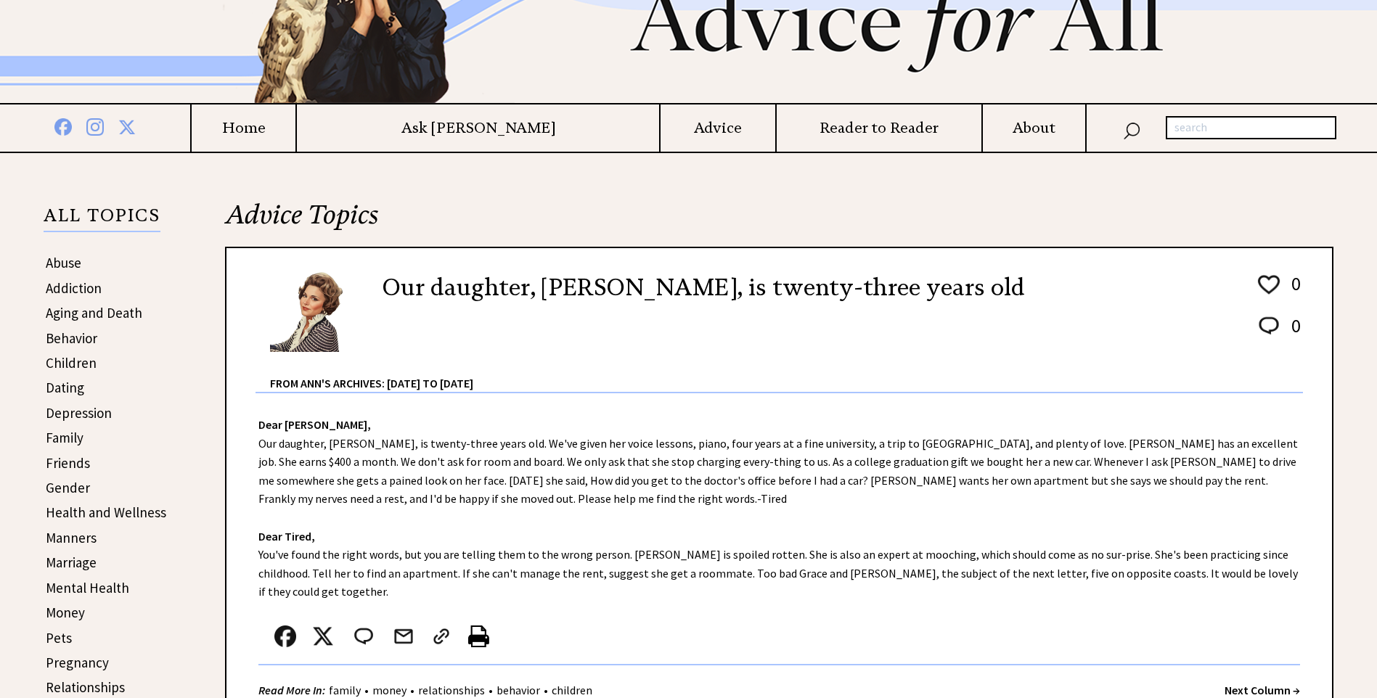
scroll to position [145, 0]
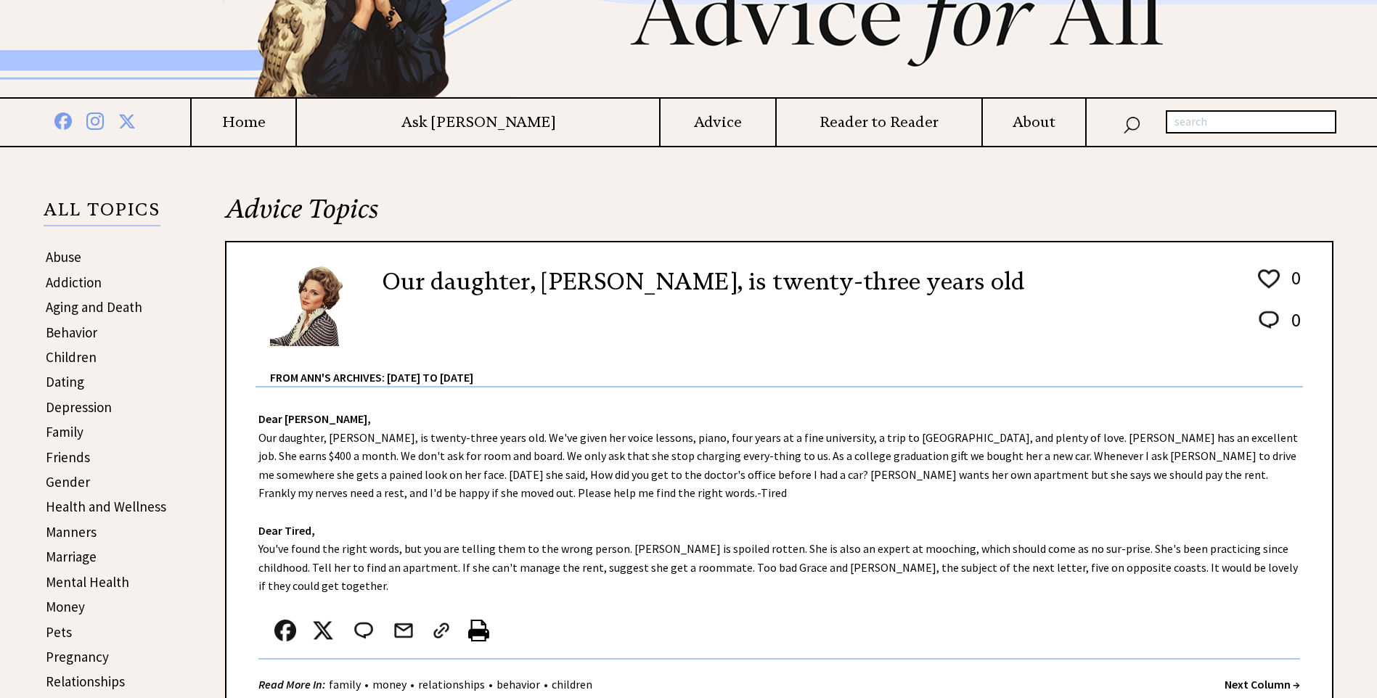
click at [1239, 677] on strong "Next Column →" at bounding box center [1263, 684] width 76 height 15
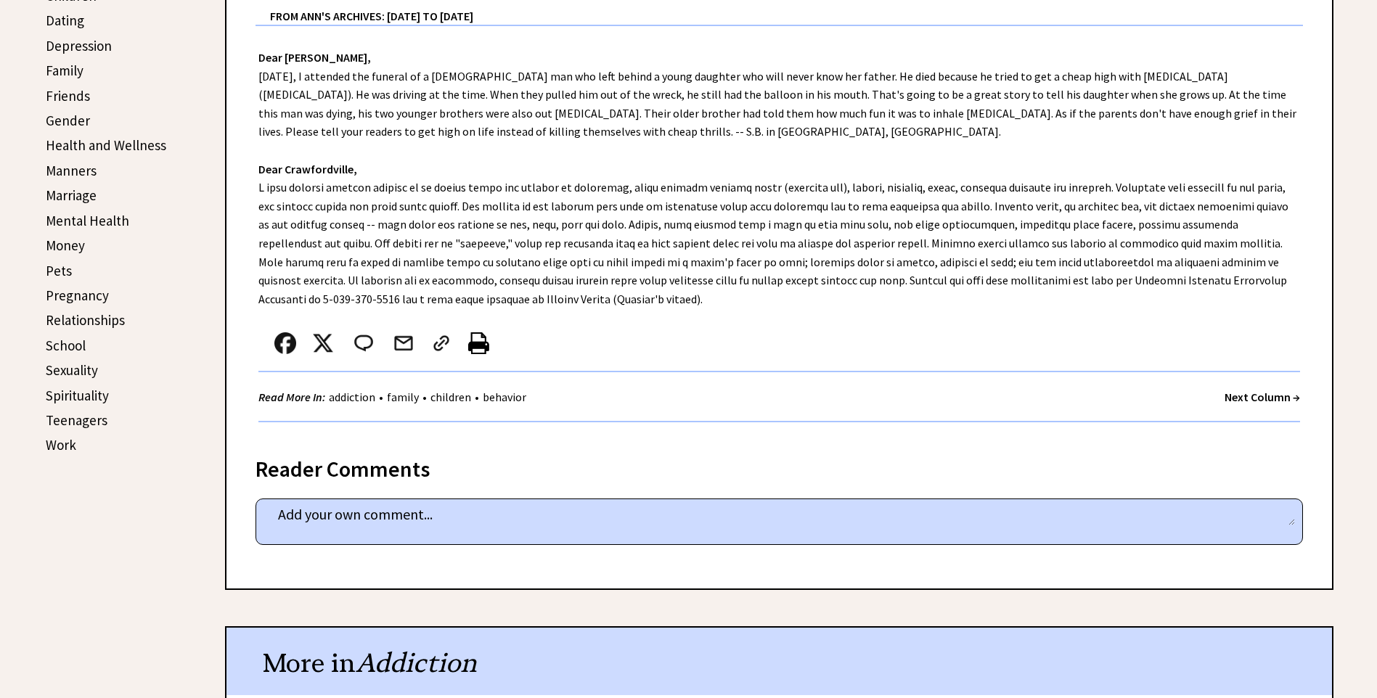
scroll to position [508, 0]
click at [1233, 399] on strong "Next Column →" at bounding box center [1263, 395] width 76 height 15
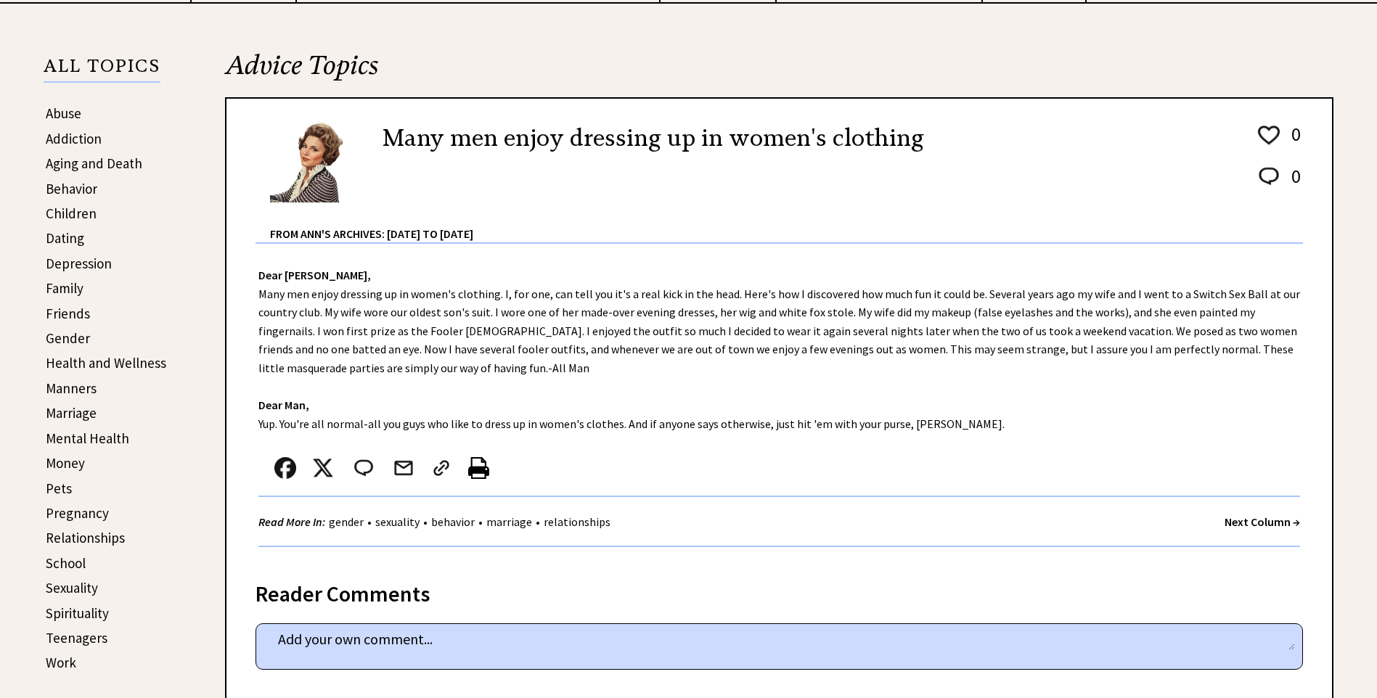
scroll to position [290, 0]
click at [1244, 517] on strong "Next Column →" at bounding box center [1263, 520] width 76 height 15
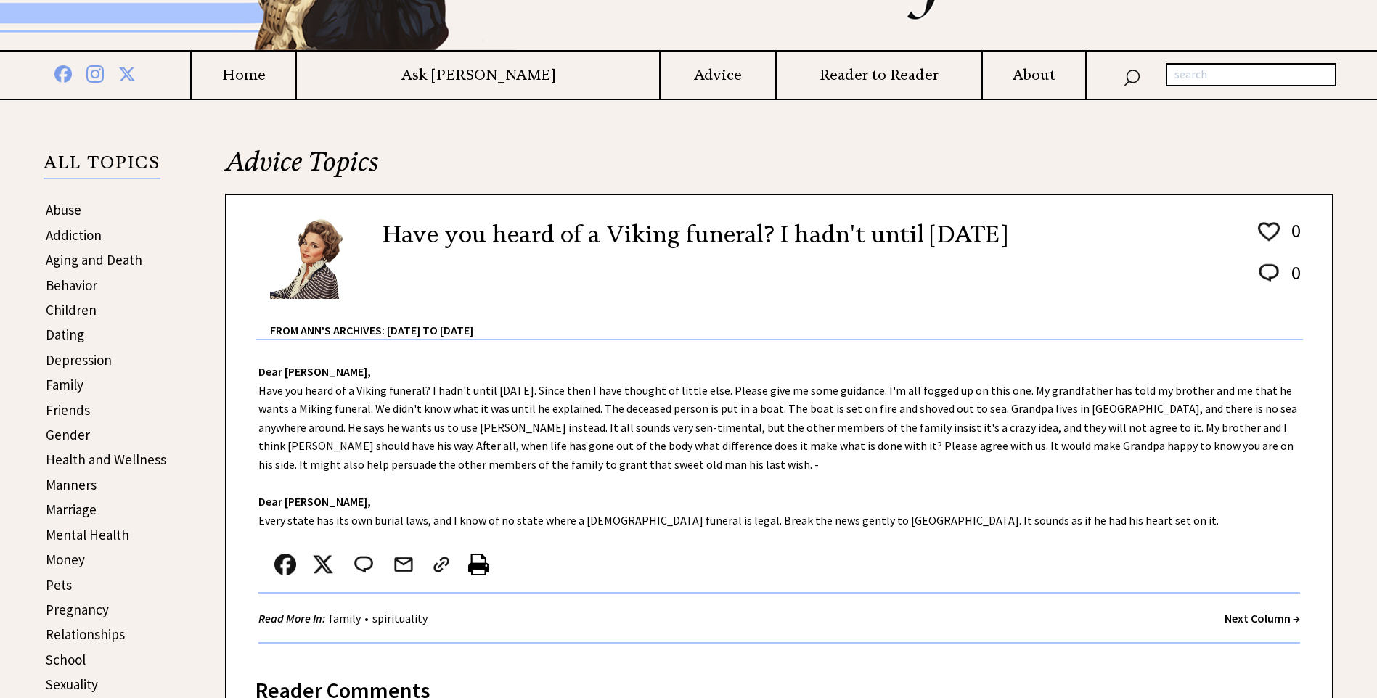
scroll to position [218, 0]
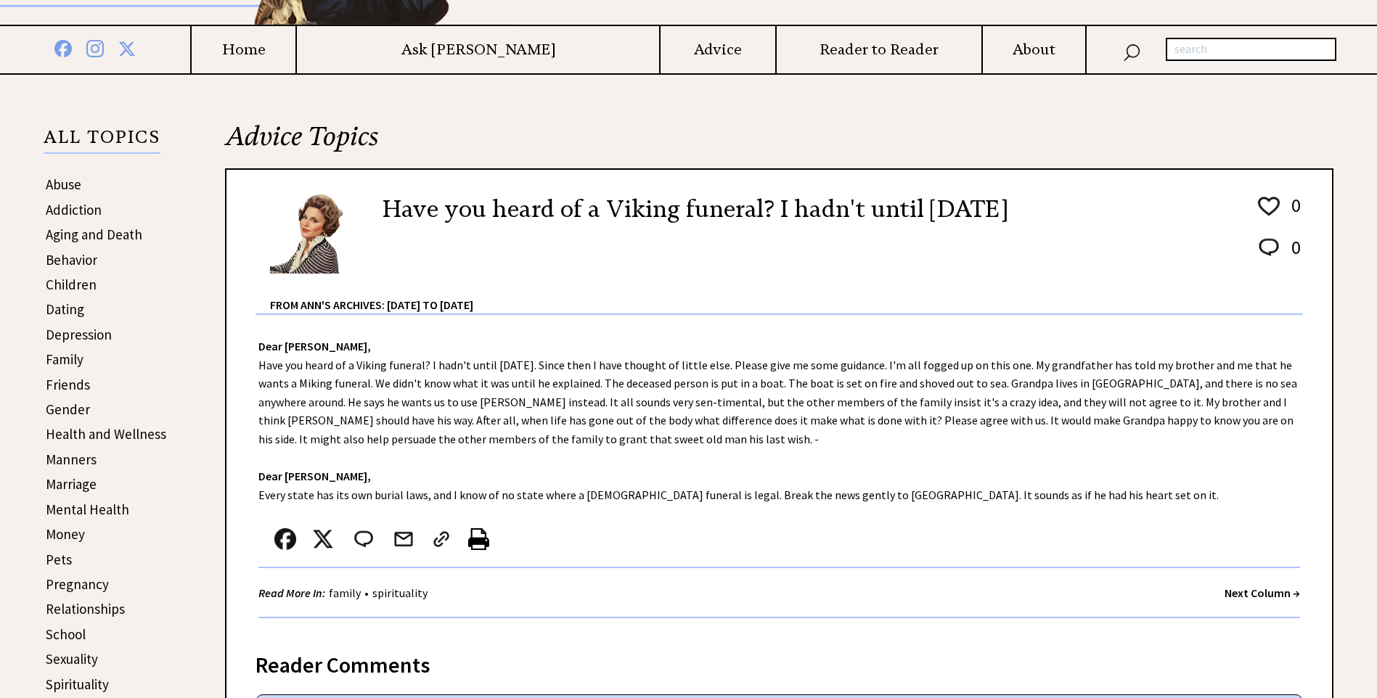
click at [1272, 587] on strong "Next Column →" at bounding box center [1263, 593] width 76 height 15
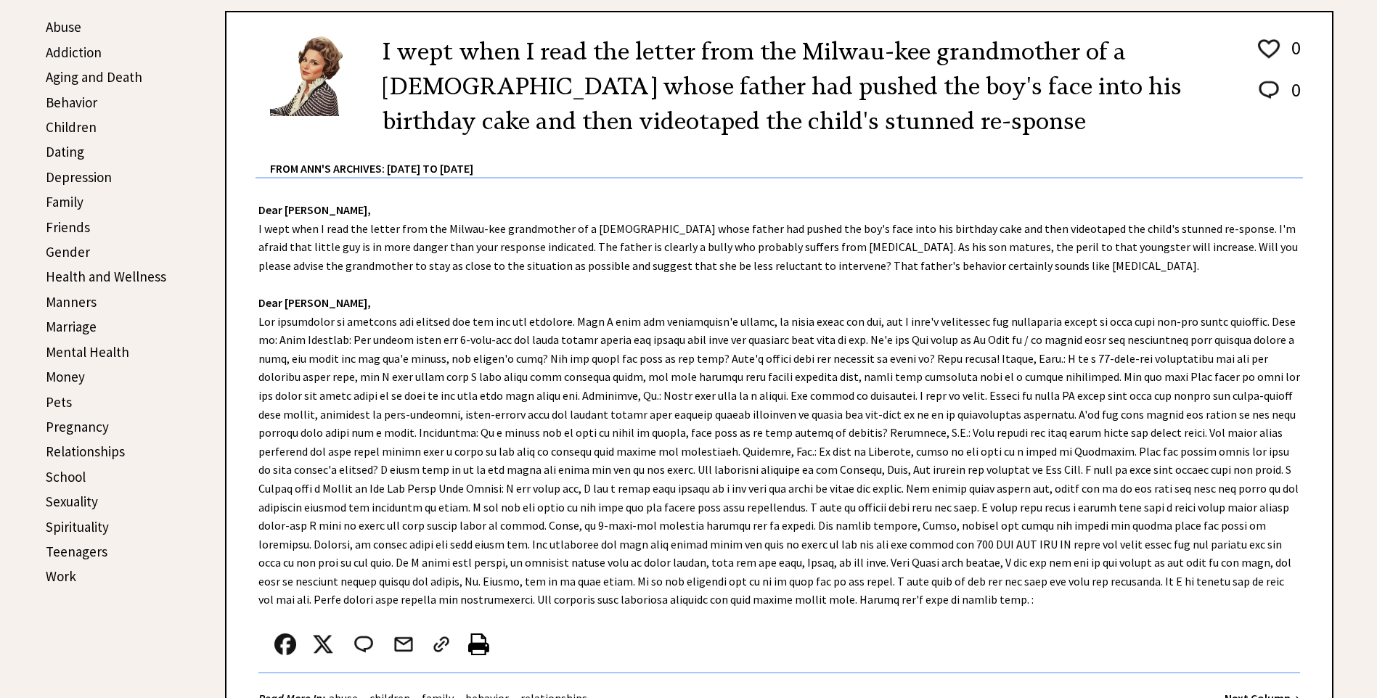
scroll to position [508, 0]
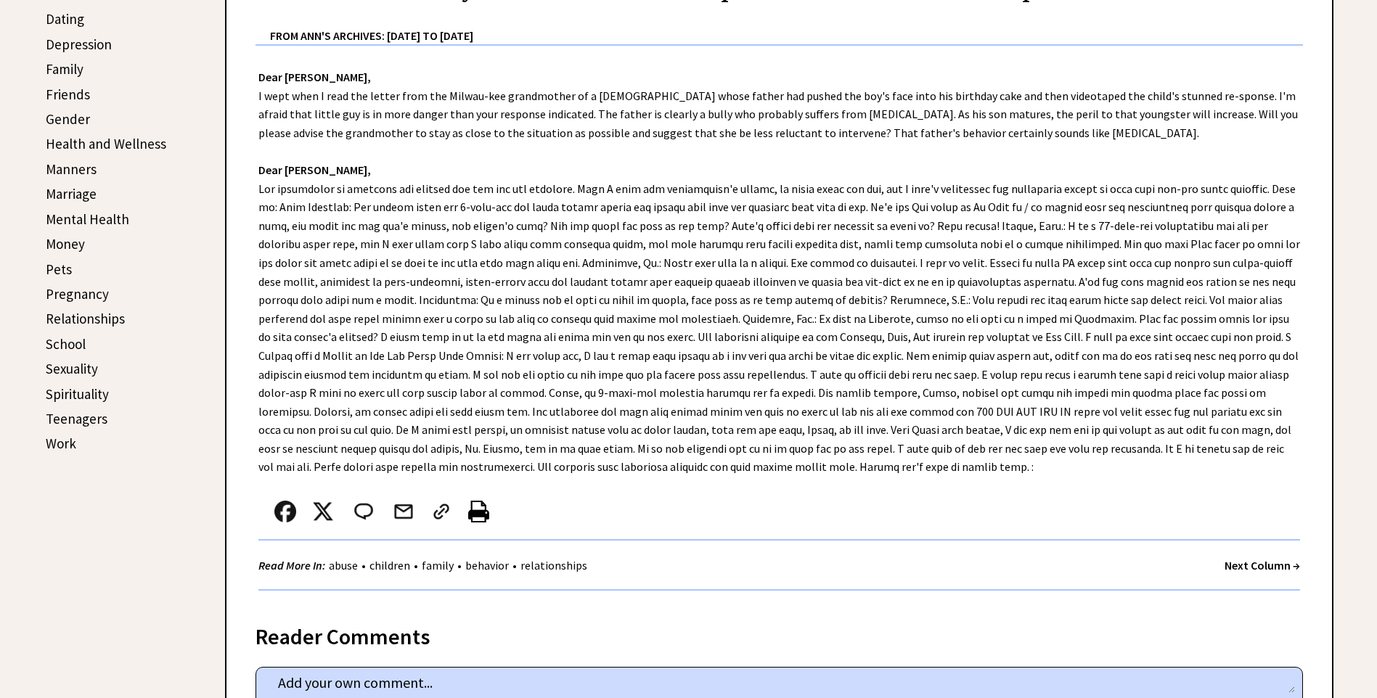
click at [1255, 562] on strong "Next Column →" at bounding box center [1263, 565] width 76 height 15
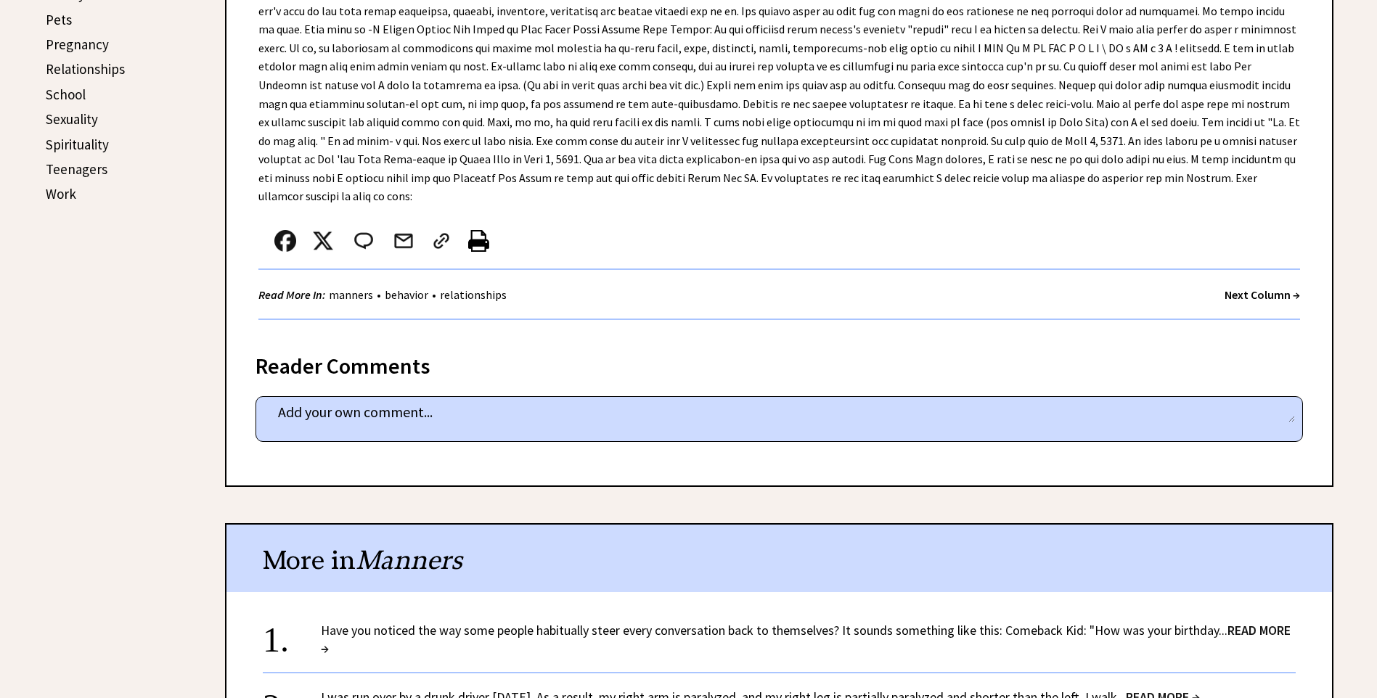
scroll to position [653, 0]
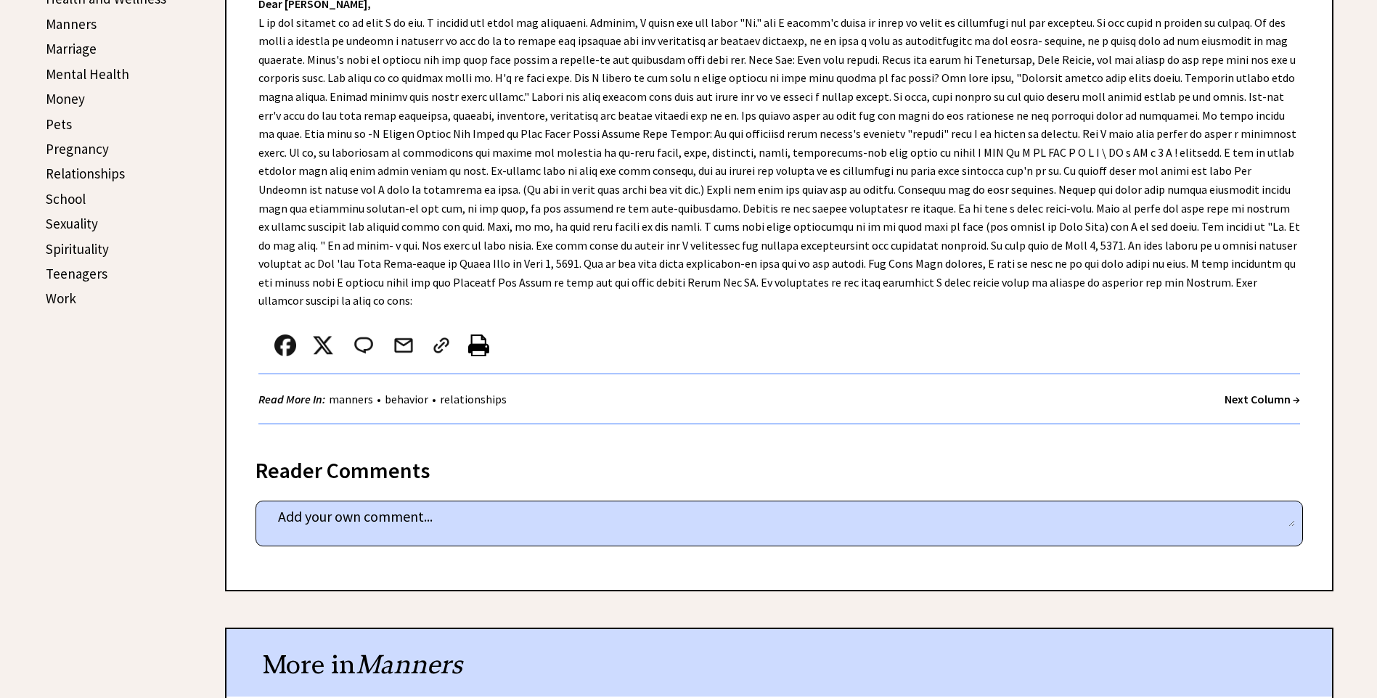
click at [1251, 392] on strong "Next Column →" at bounding box center [1263, 399] width 76 height 15
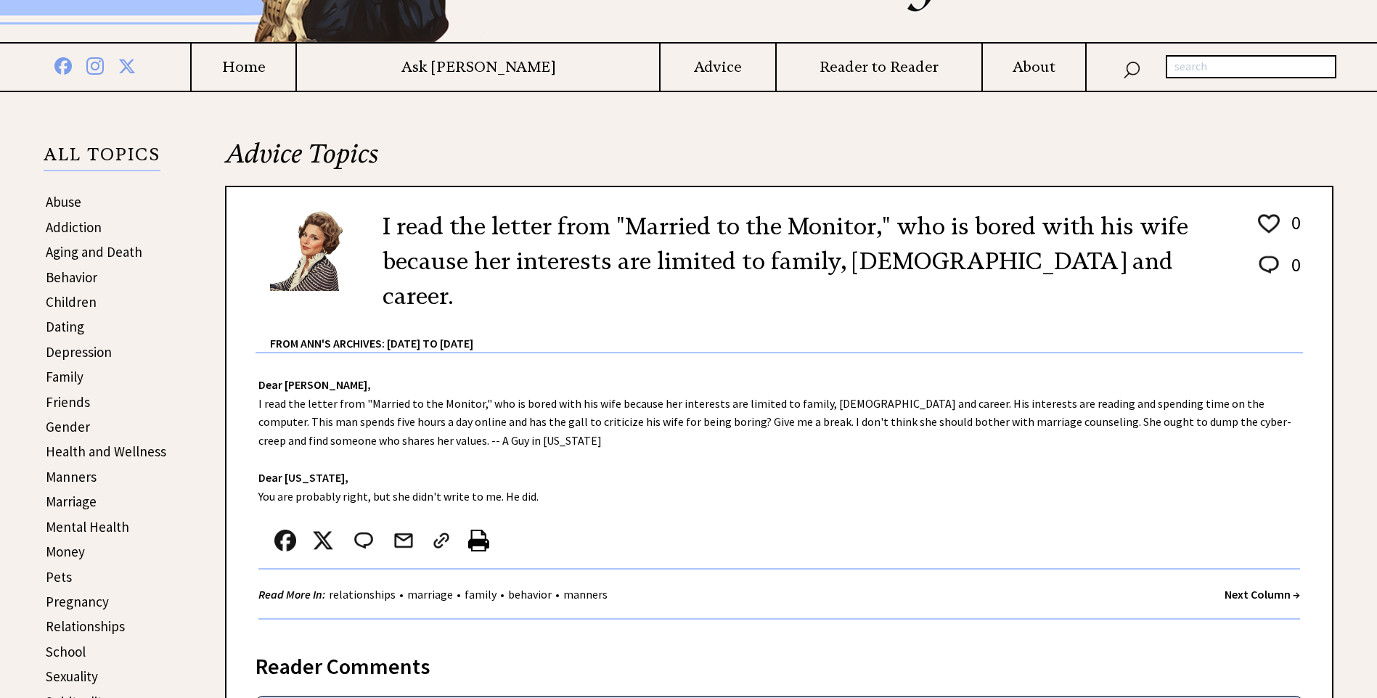
scroll to position [218, 0]
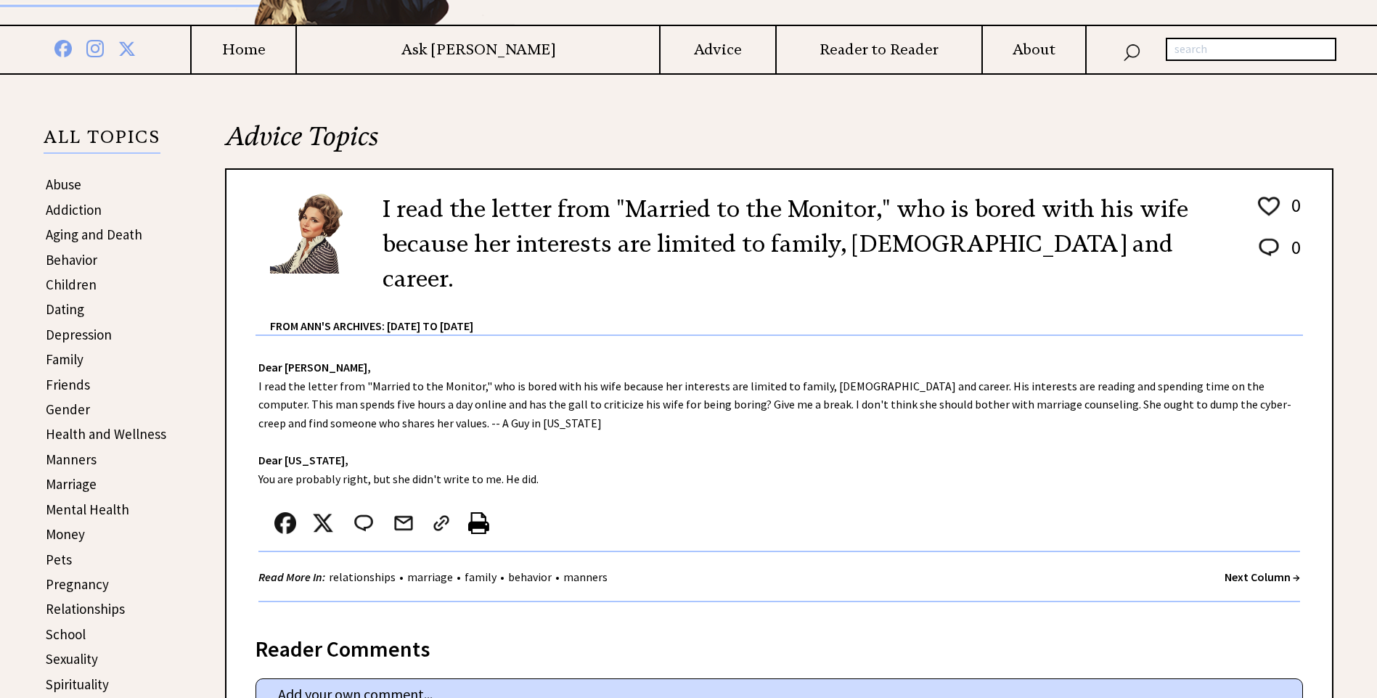
click at [1233, 570] on strong "Next Column →" at bounding box center [1263, 577] width 76 height 15
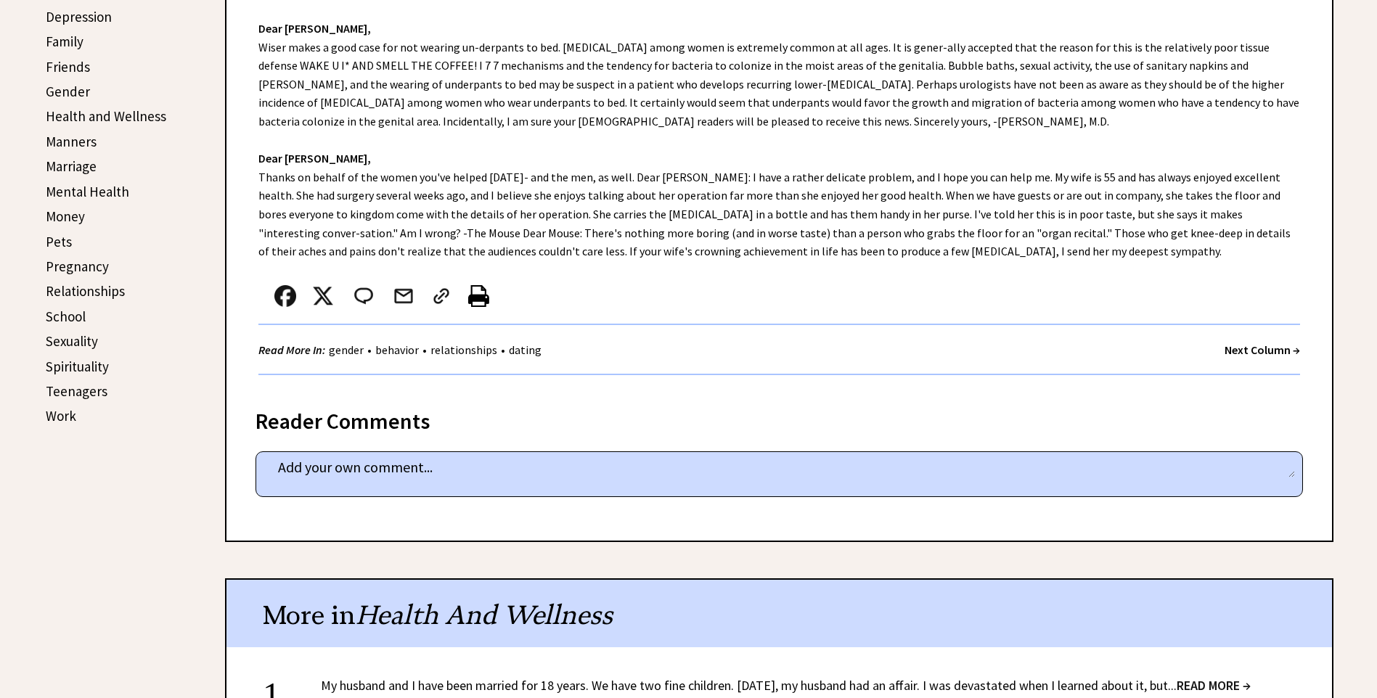
scroll to position [581, 0]
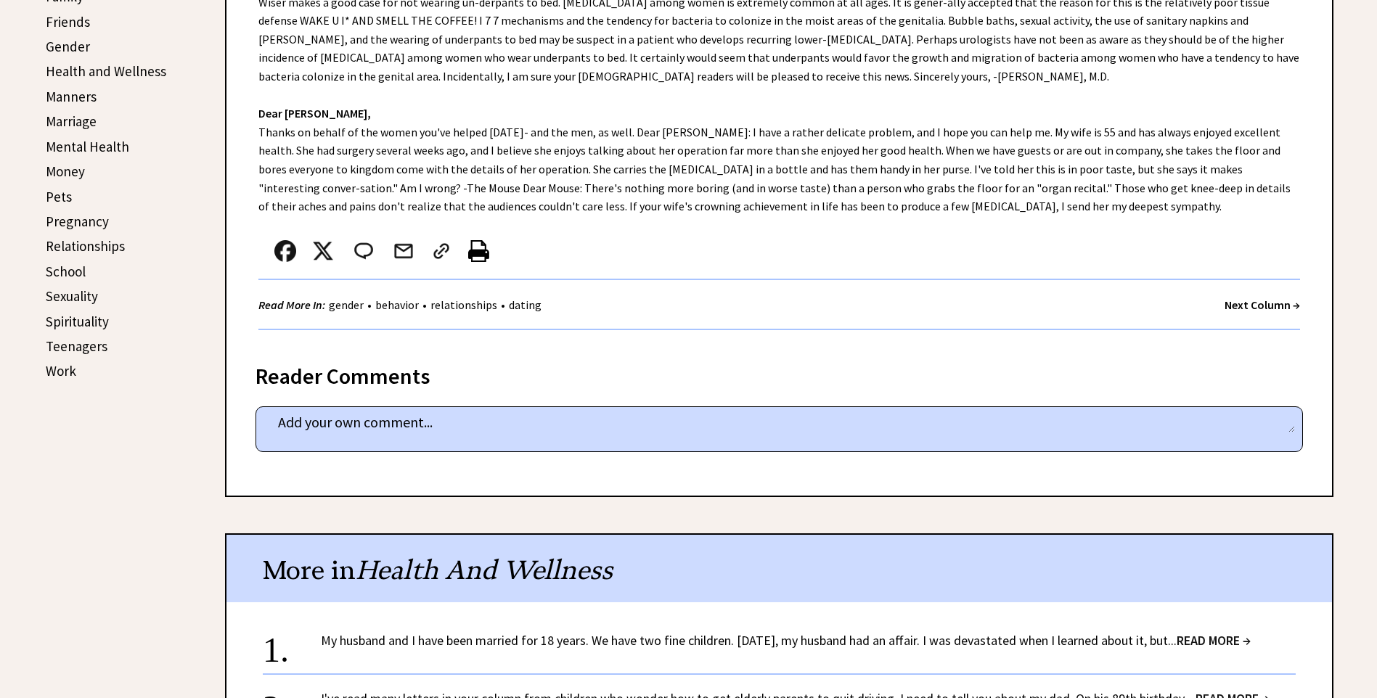
click at [1239, 306] on strong "Next Column →" at bounding box center [1263, 305] width 76 height 15
